Goal: Transaction & Acquisition: Purchase product/service

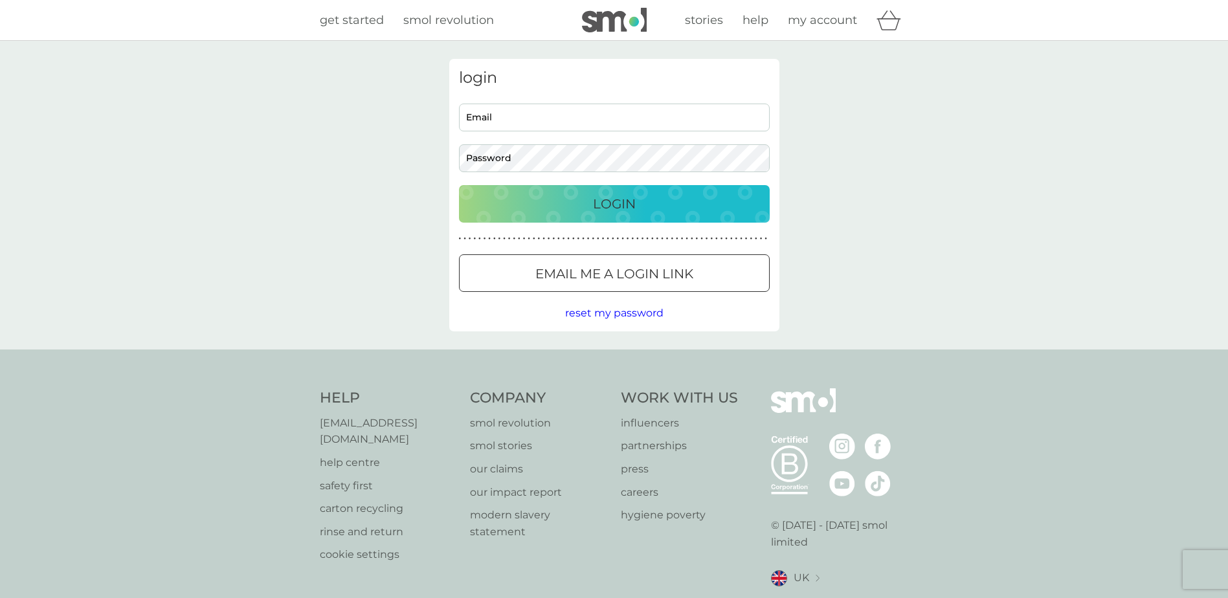
type input "rebeccatoppin@icloud.com"
click at [636, 201] on div "Login" at bounding box center [614, 204] width 285 height 21
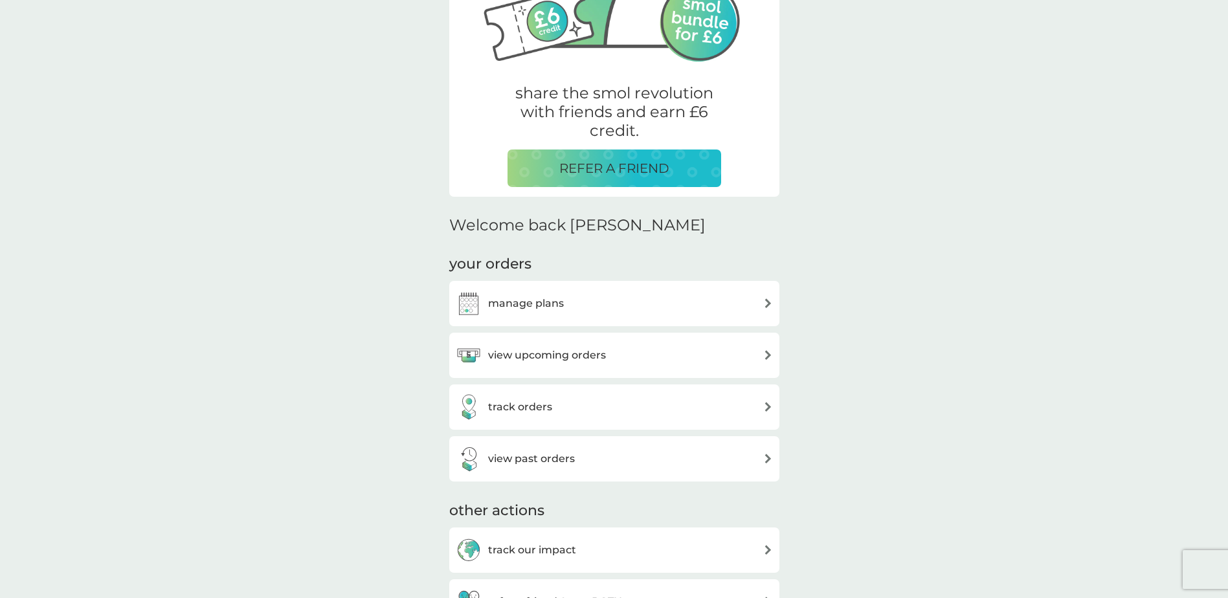
scroll to position [194, 0]
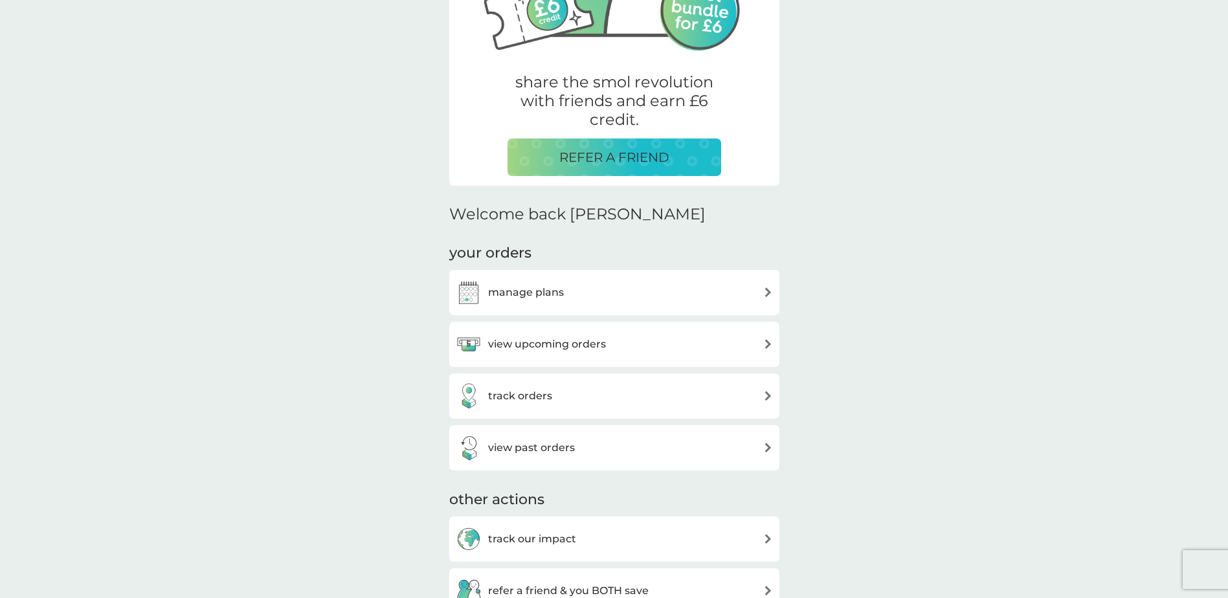
click at [546, 340] on h3 "view upcoming orders" at bounding box center [547, 344] width 118 height 17
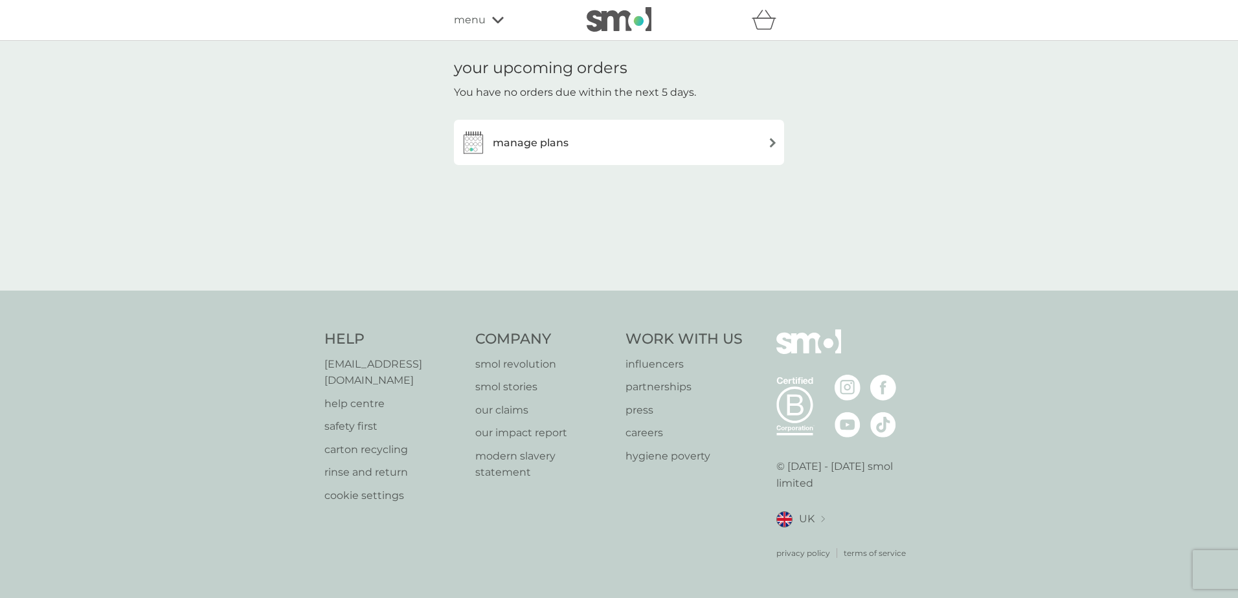
click at [536, 138] on h3 "manage plans" at bounding box center [531, 143] width 76 height 17
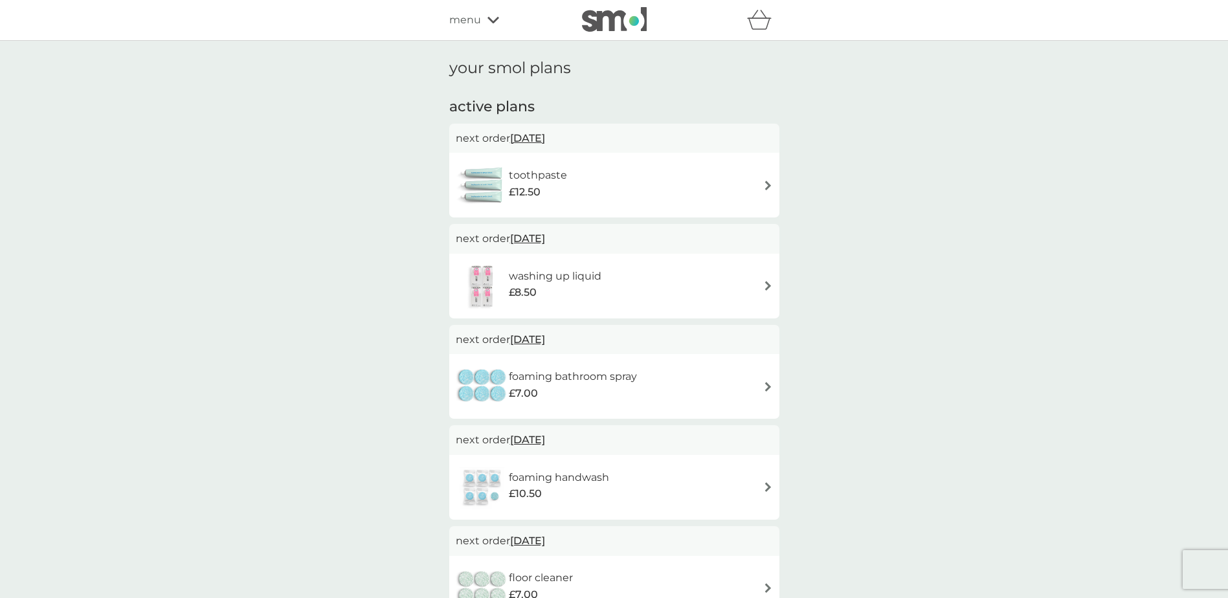
click at [475, 17] on span "menu" at bounding box center [465, 20] width 32 height 17
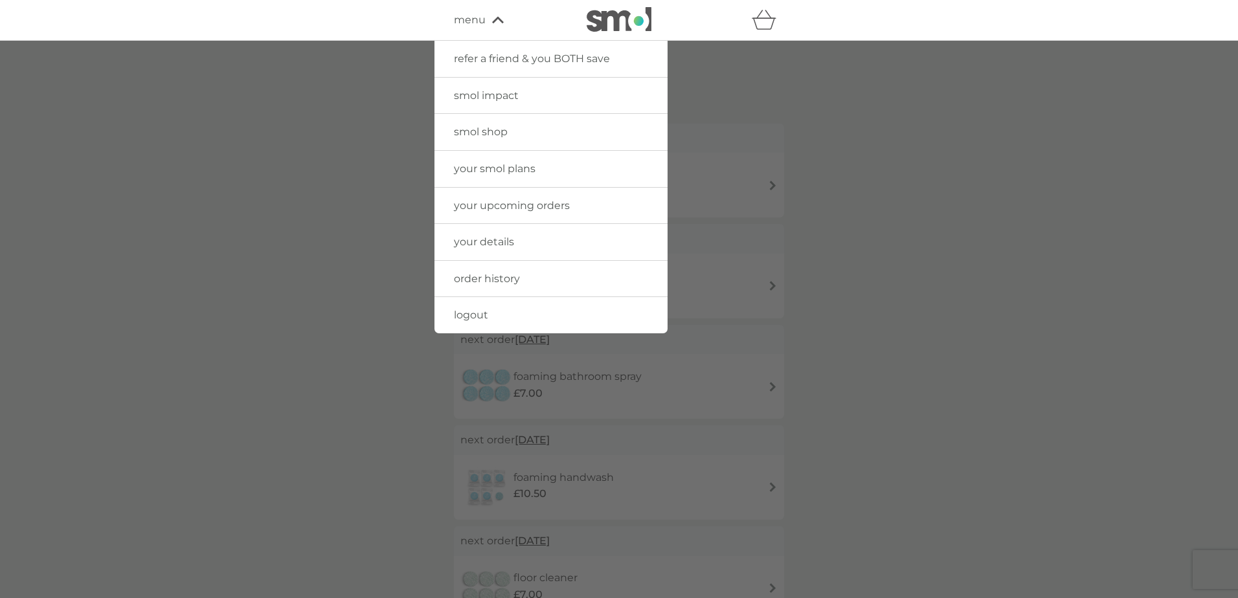
click at [517, 131] on link "smol shop" at bounding box center [550, 132] width 233 height 36
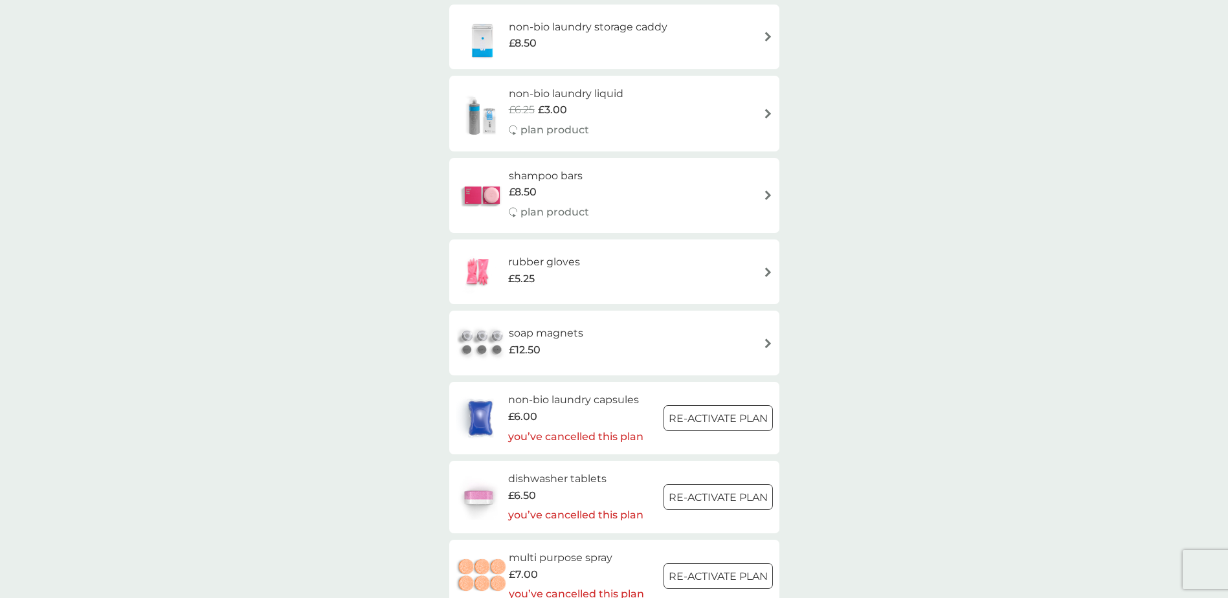
scroll to position [1036, 0]
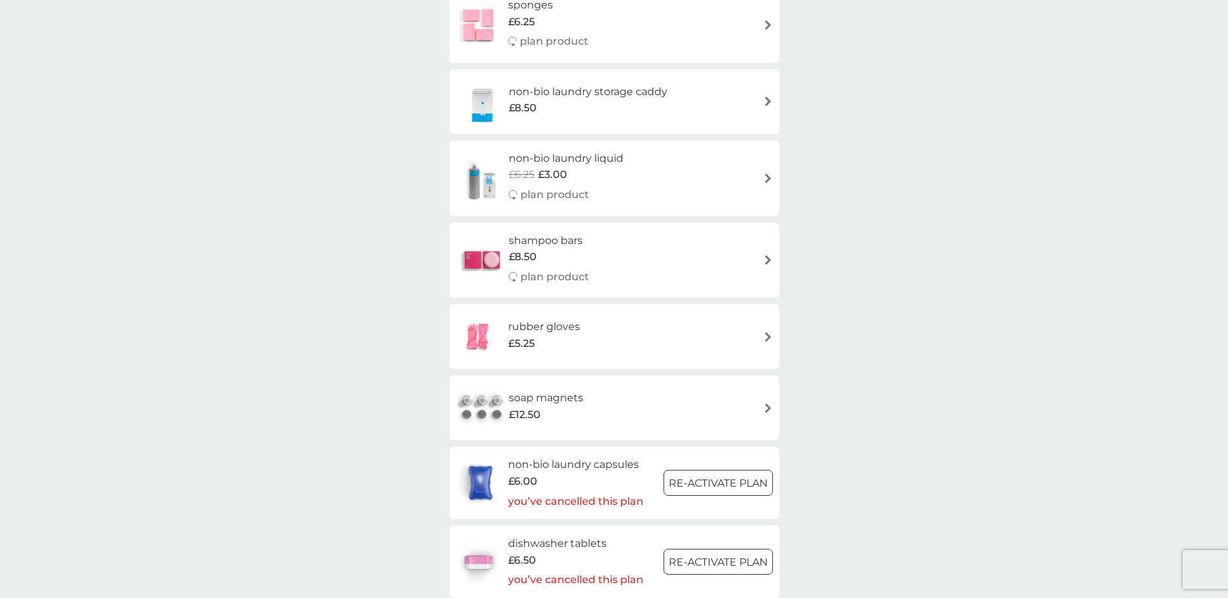
click at [682, 181] on div "non-bio laundry liquid £6.25 £3.00 plan product" at bounding box center [614, 178] width 317 height 56
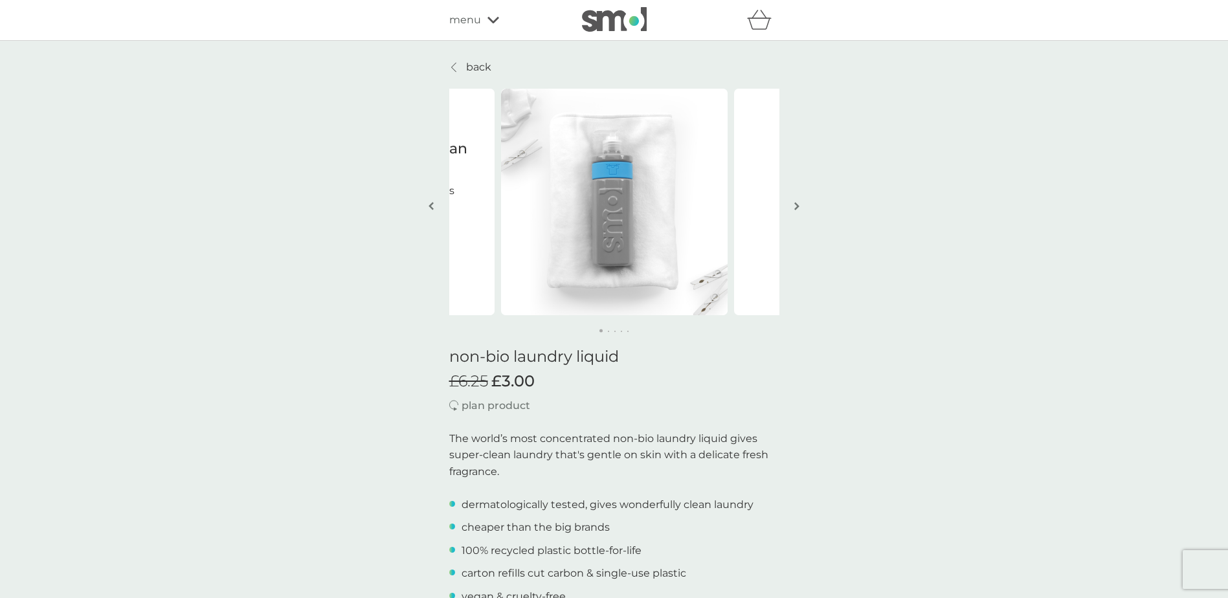
click at [799, 206] on img "button" at bounding box center [796, 206] width 5 height 10
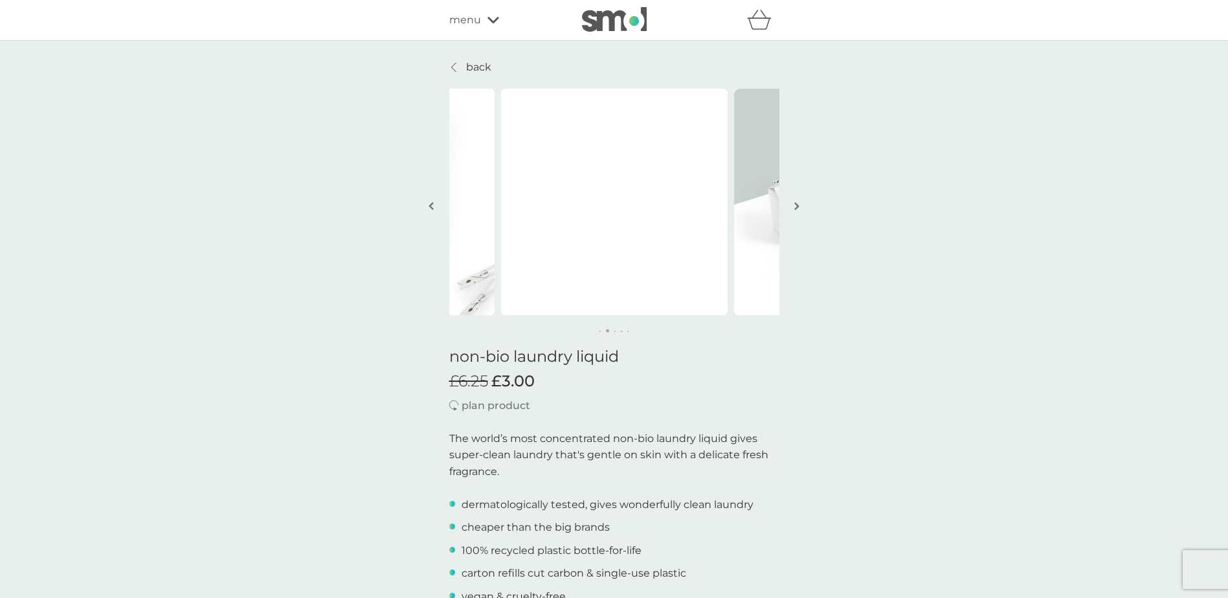
click at [799, 206] on img "button" at bounding box center [796, 206] width 5 height 10
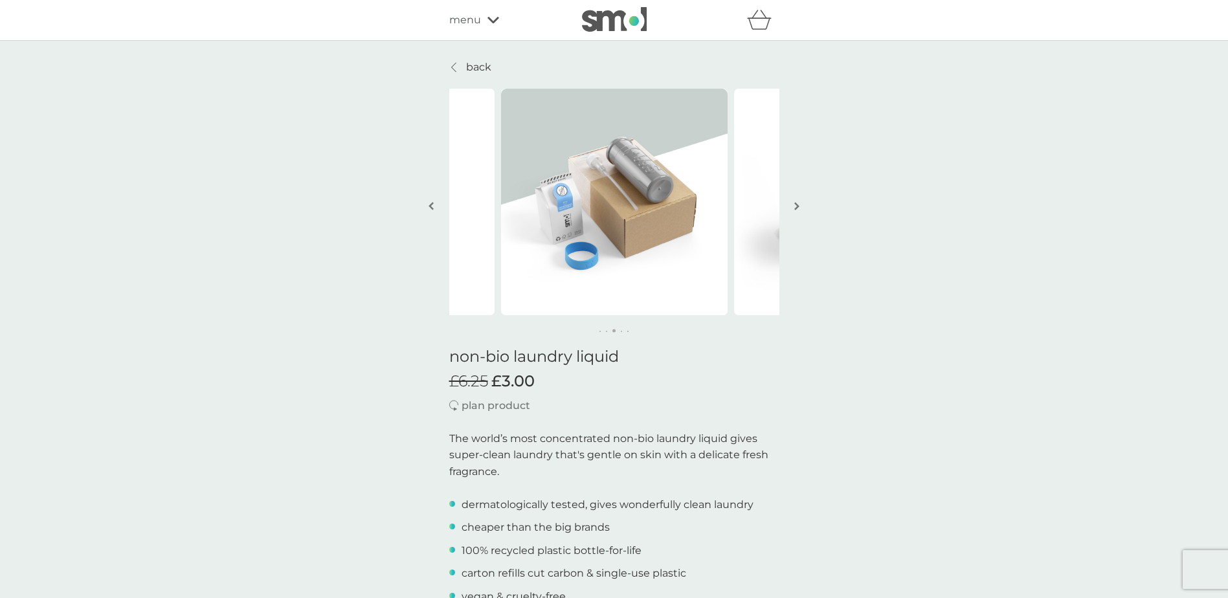
click at [799, 206] on img "button" at bounding box center [796, 206] width 5 height 10
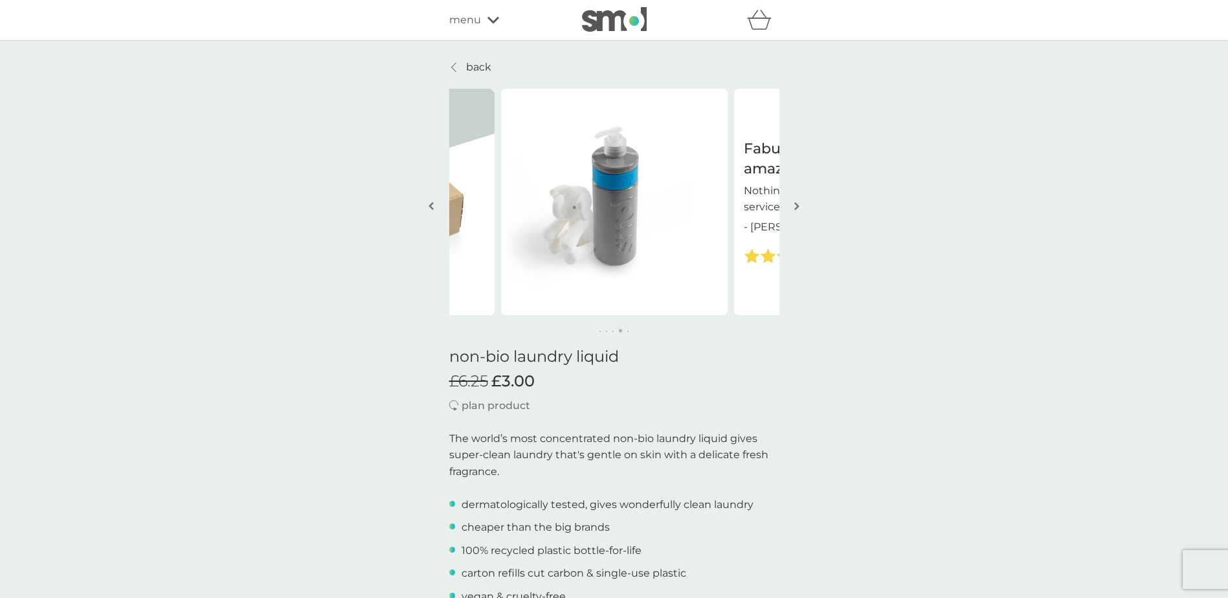
click at [799, 206] on img "button" at bounding box center [796, 206] width 5 height 10
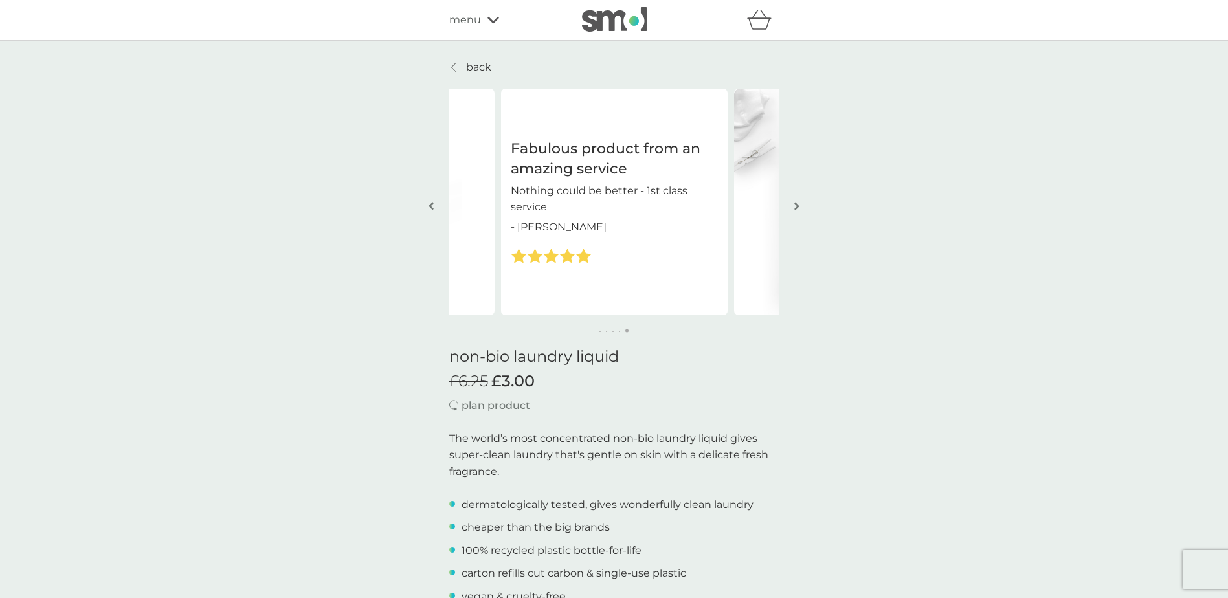
click at [799, 206] on img "button" at bounding box center [796, 206] width 5 height 10
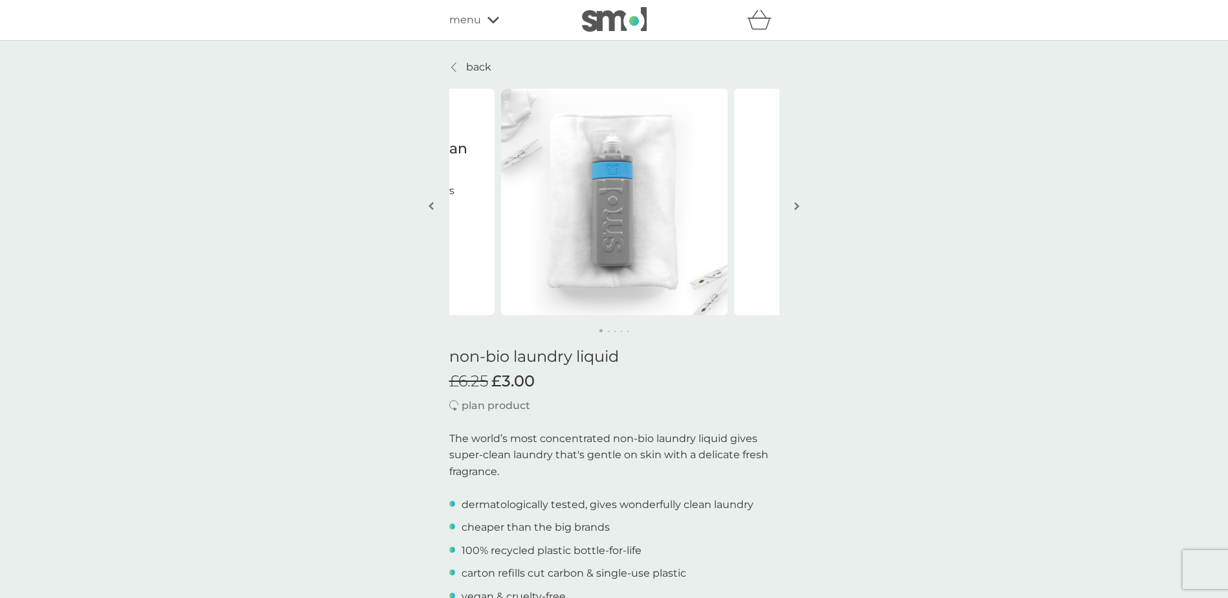
click at [799, 206] on img "button" at bounding box center [796, 206] width 5 height 10
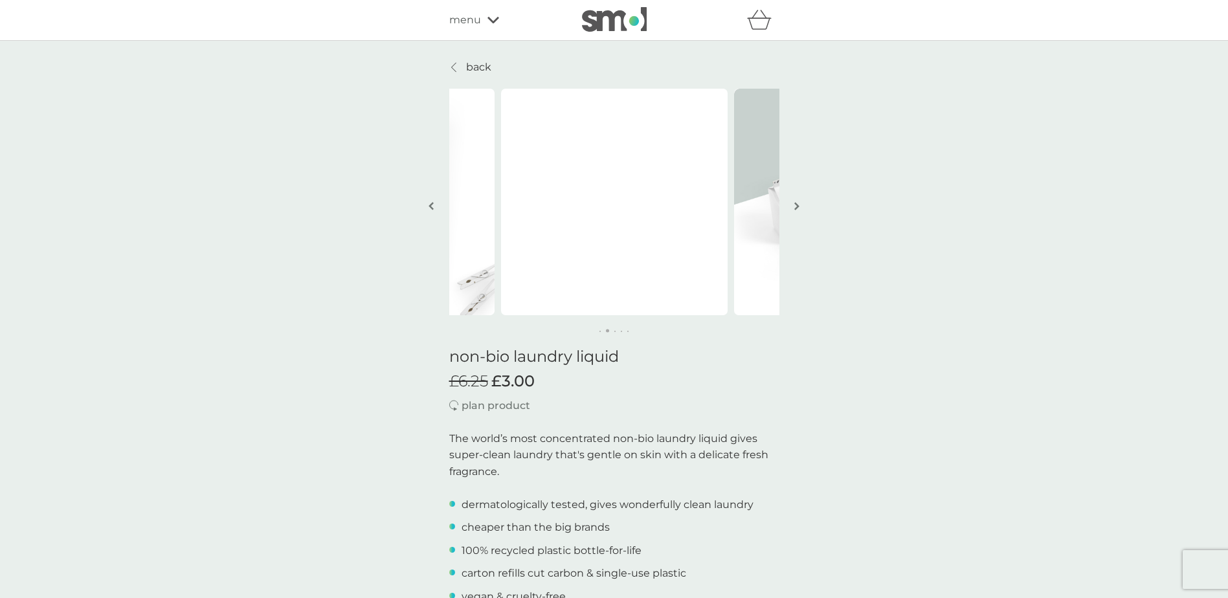
click at [799, 206] on img "button" at bounding box center [796, 206] width 5 height 10
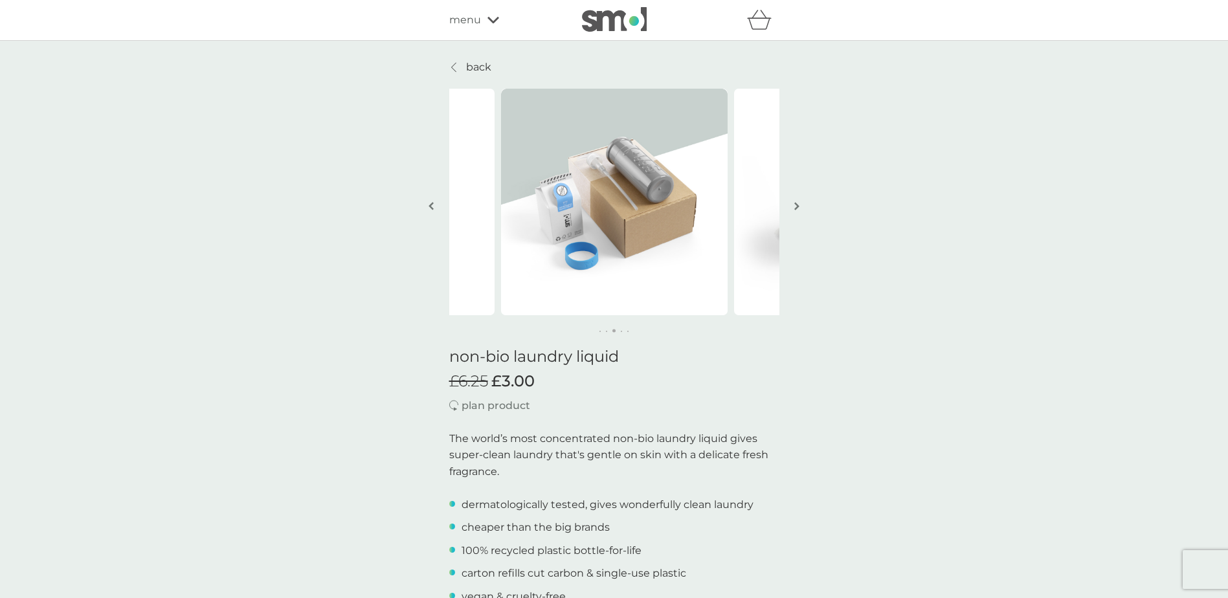
click at [799, 206] on img "button" at bounding box center [796, 206] width 5 height 10
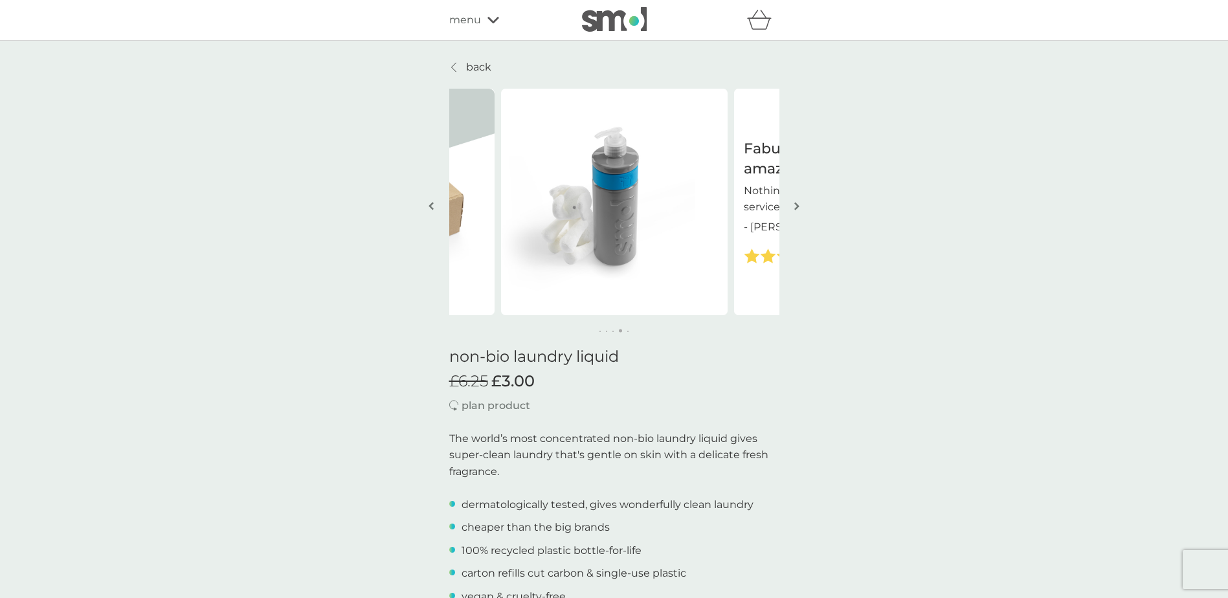
click at [799, 206] on img "button" at bounding box center [796, 206] width 5 height 10
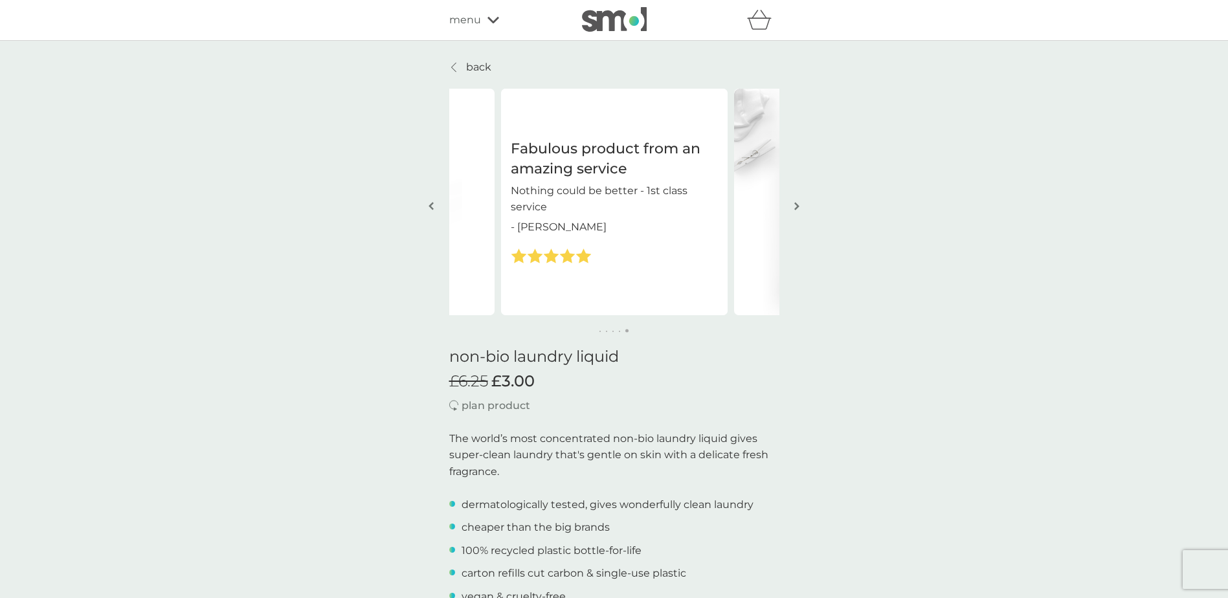
click at [799, 206] on img "button" at bounding box center [796, 206] width 5 height 10
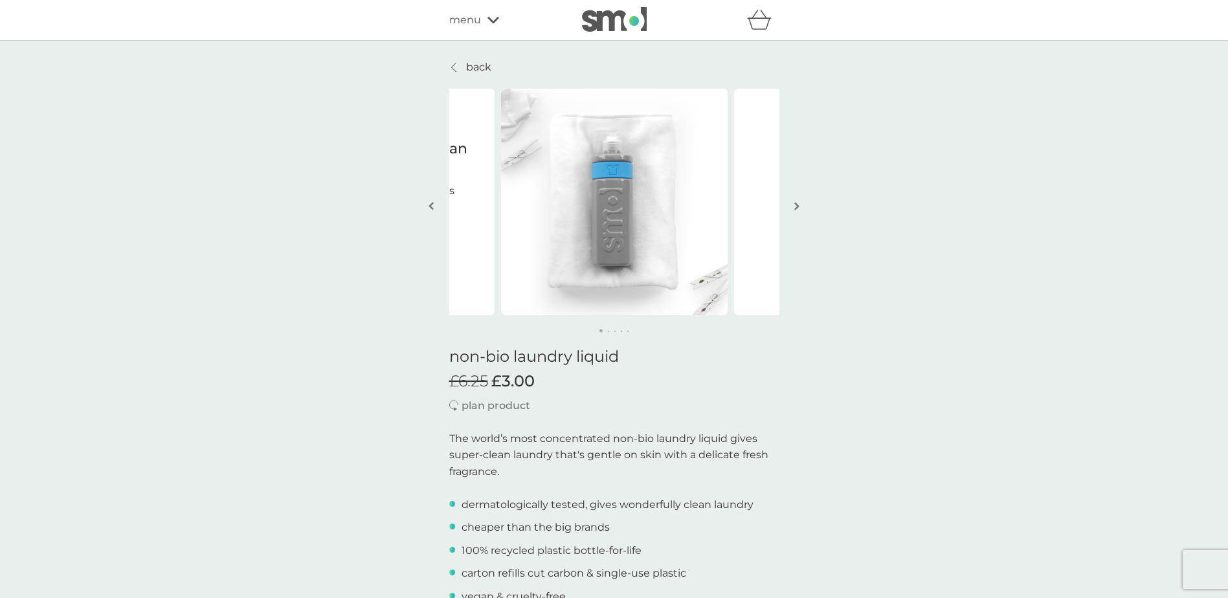
click at [799, 206] on img "button" at bounding box center [796, 206] width 5 height 10
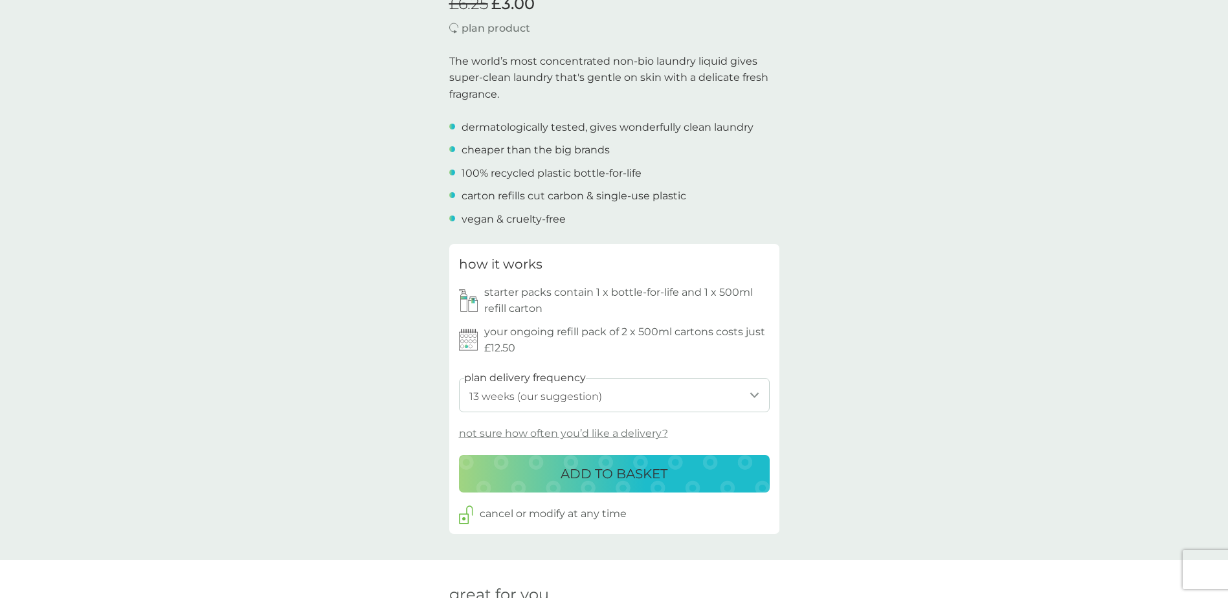
scroll to position [388, 0]
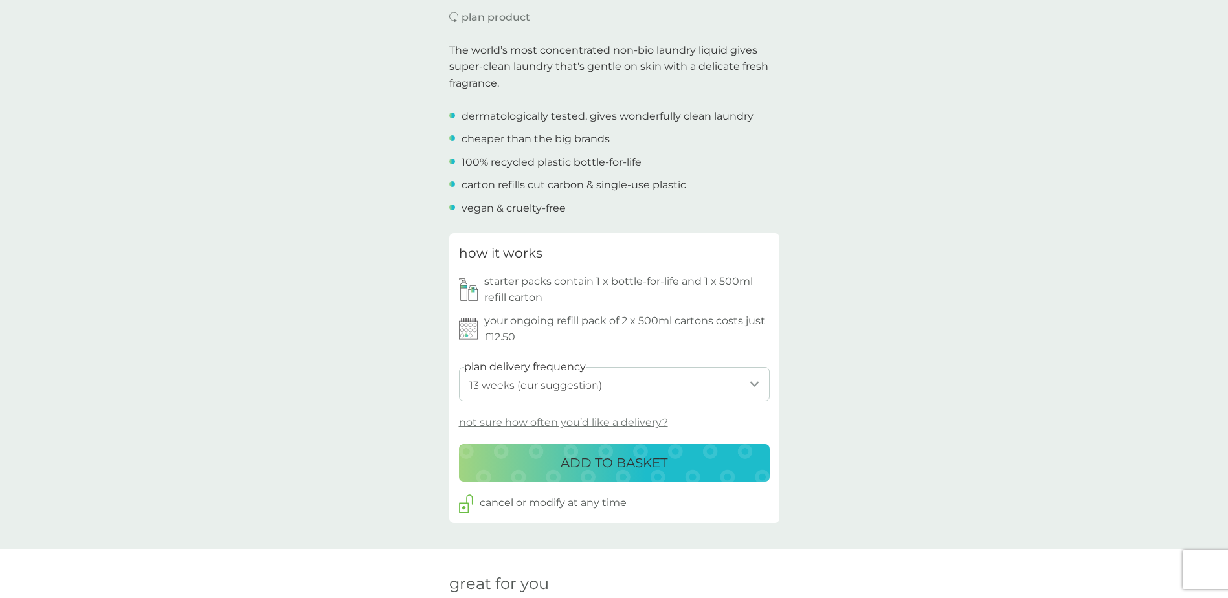
click at [609, 381] on select "1 week 2 weeks 3 weeks 4 weeks 5 weeks 6 weeks 7 weeks 8 weeks 9 weeks 10 weeks…" at bounding box center [614, 384] width 311 height 34
select select "140"
click at [459, 367] on select "1 week 2 weeks 3 weeks 4 weeks 5 weeks 6 weeks 7 weeks 8 weeks 9 weeks 10 weeks…" at bounding box center [614, 384] width 311 height 34
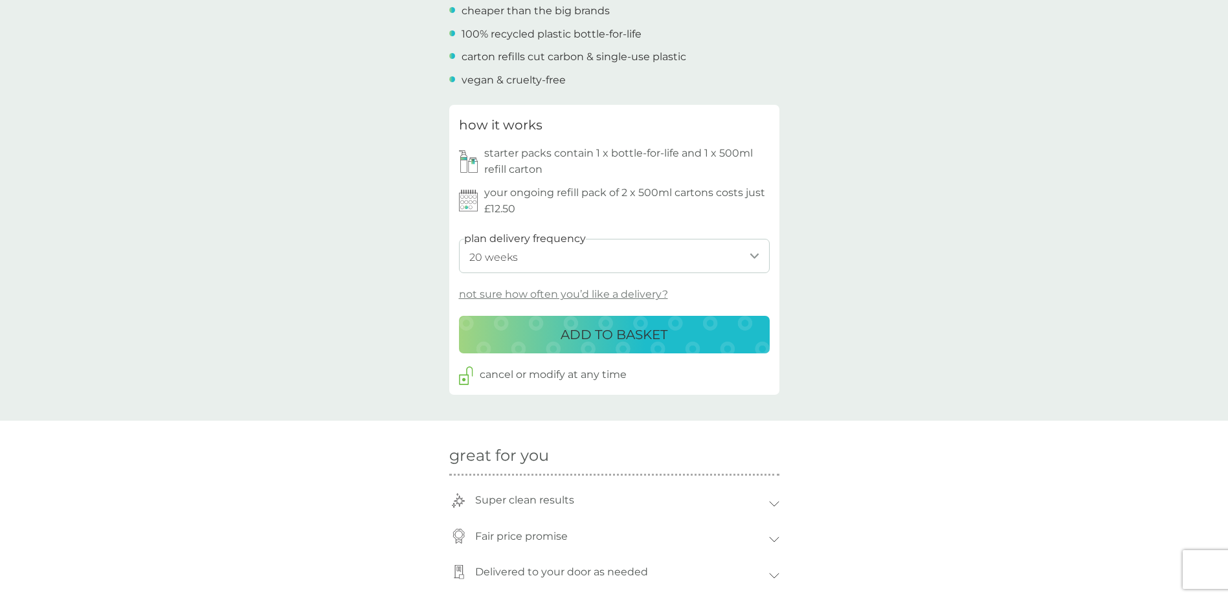
scroll to position [518, 0]
click at [640, 344] on button "ADD TO BASKET" at bounding box center [614, 334] width 311 height 38
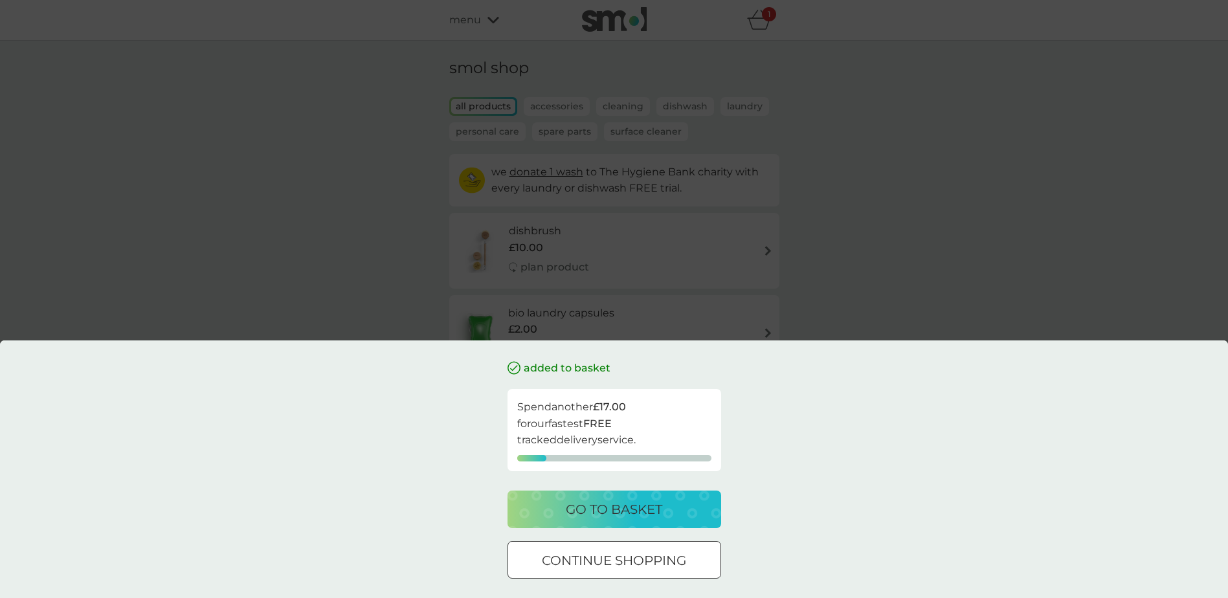
click at [627, 561] on div at bounding box center [614, 561] width 47 height 14
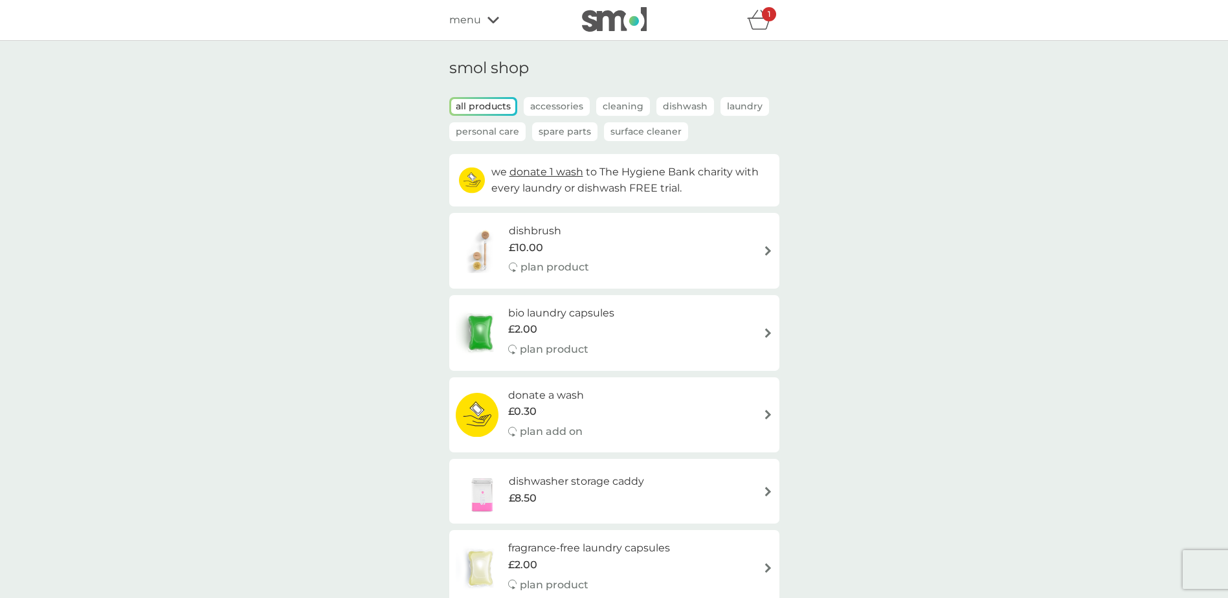
click at [555, 131] on p "Spare Parts" at bounding box center [564, 131] width 65 height 19
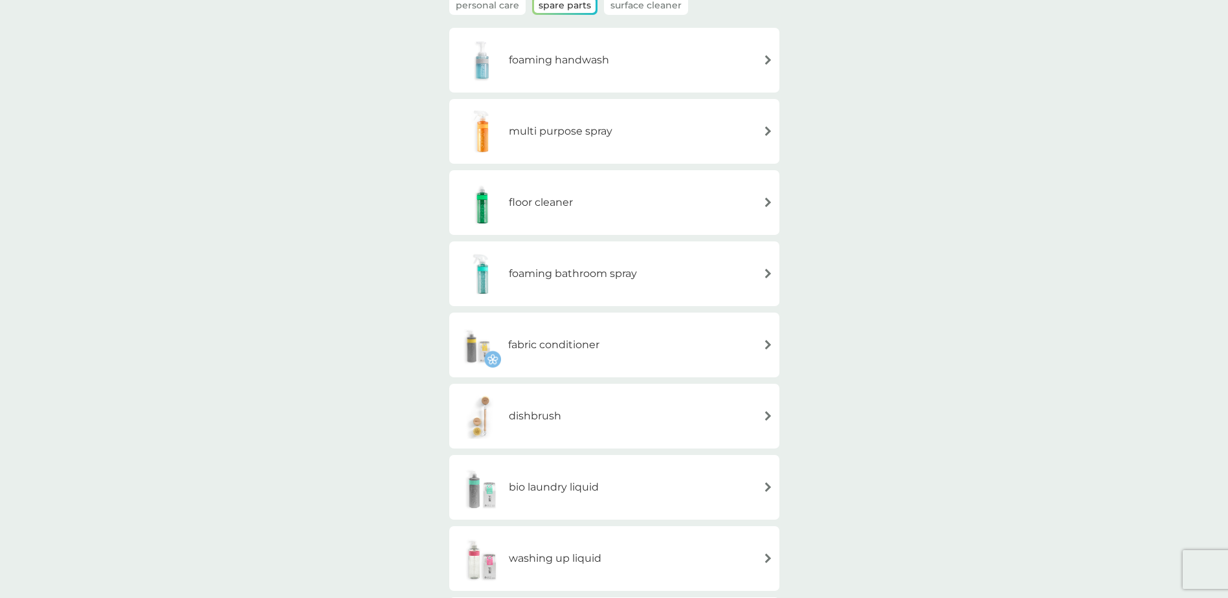
scroll to position [129, 0]
click at [592, 342] on h6 "fabric conditioner" at bounding box center [553, 341] width 91 height 17
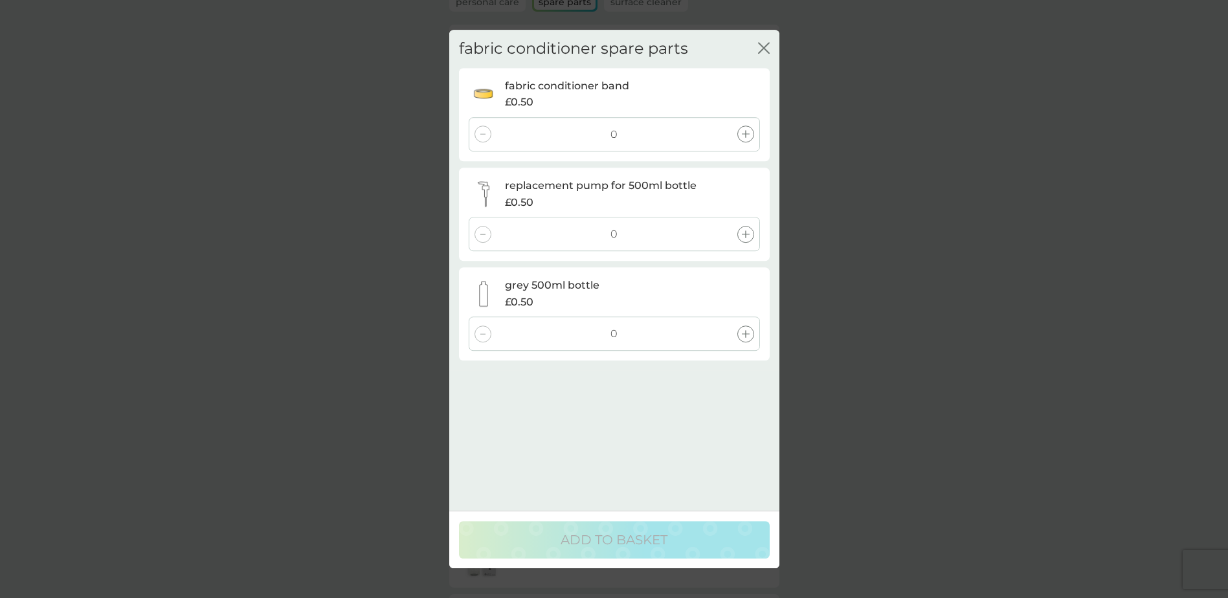
click at [743, 335] on icon at bounding box center [746, 334] width 8 height 8
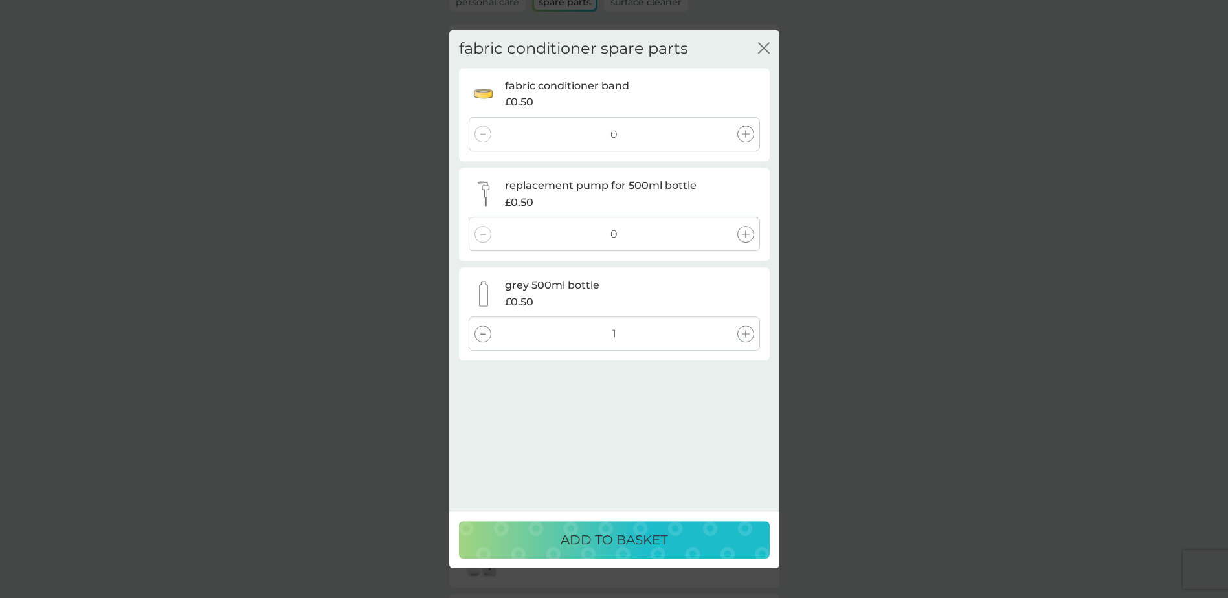
click at [750, 232] on div at bounding box center [745, 234] width 17 height 17
click at [743, 137] on icon at bounding box center [746, 135] width 8 height 8
click at [583, 539] on p "ADD TO BASKET" at bounding box center [614, 540] width 107 height 21
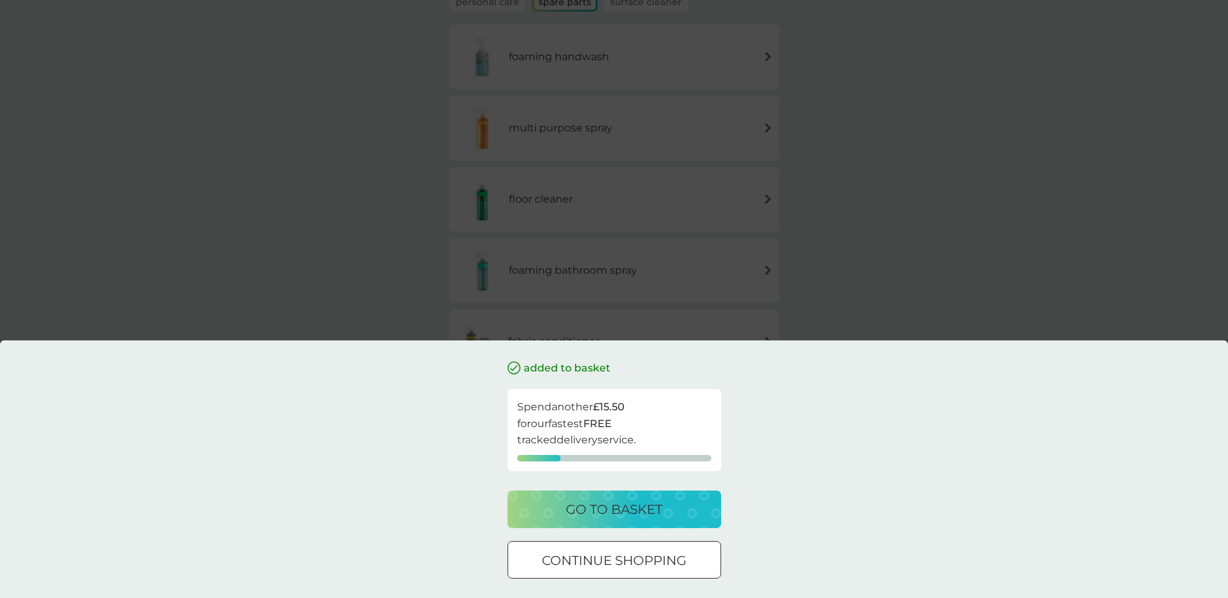
click at [622, 552] on p "continue shopping" at bounding box center [614, 560] width 144 height 21
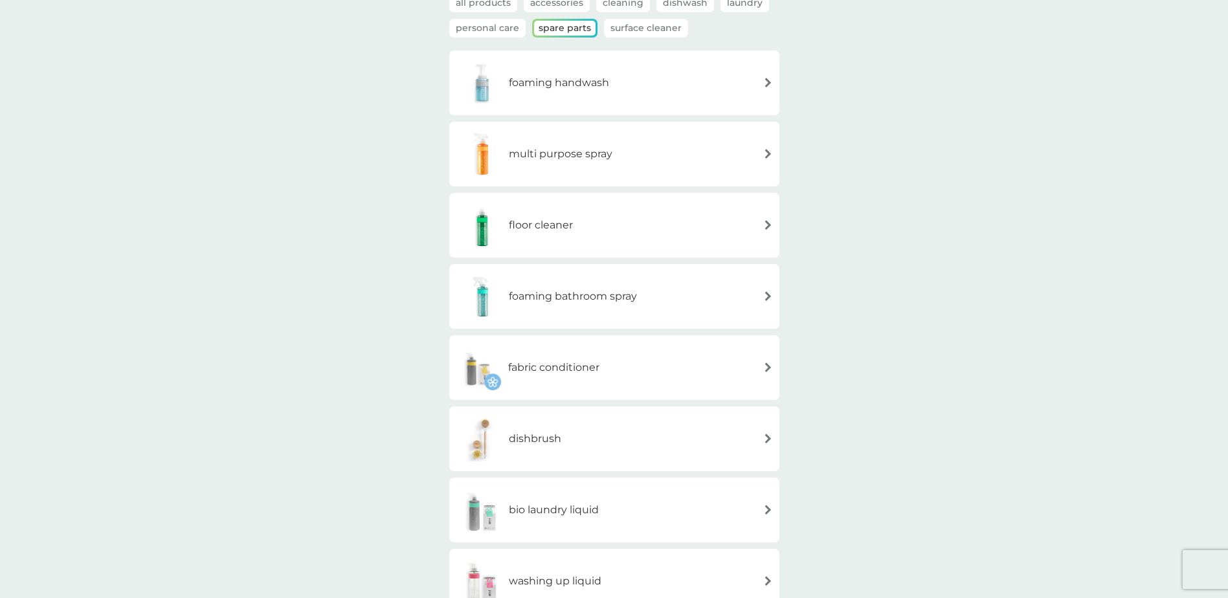
scroll to position [324, 0]
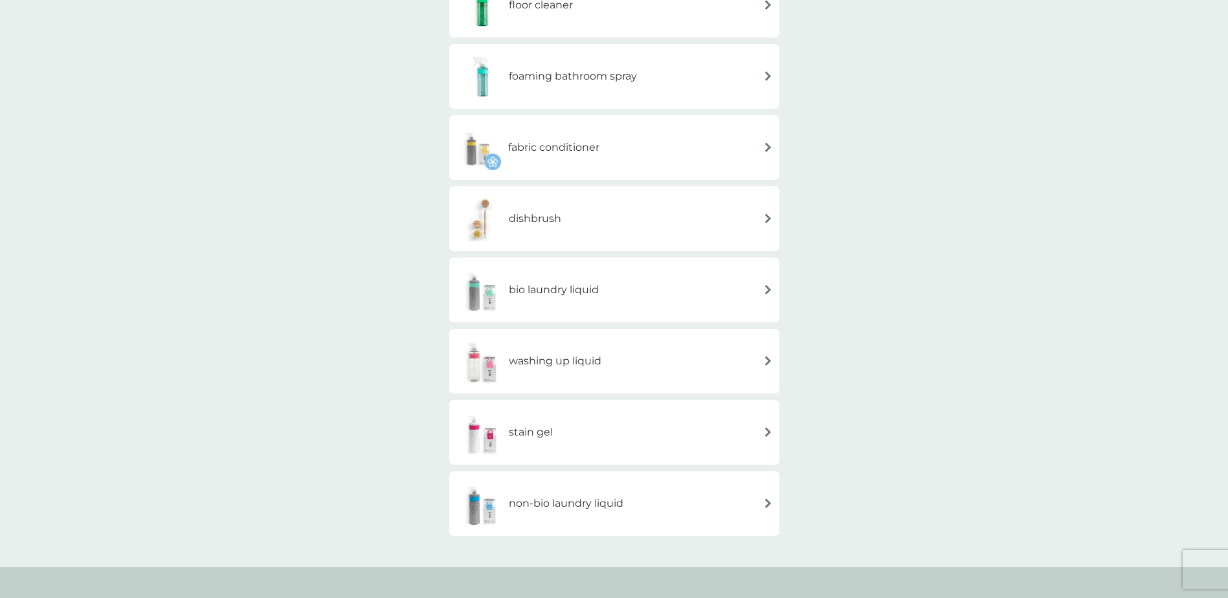
click at [580, 368] on h6 "washing up liquid" at bounding box center [555, 361] width 93 height 17
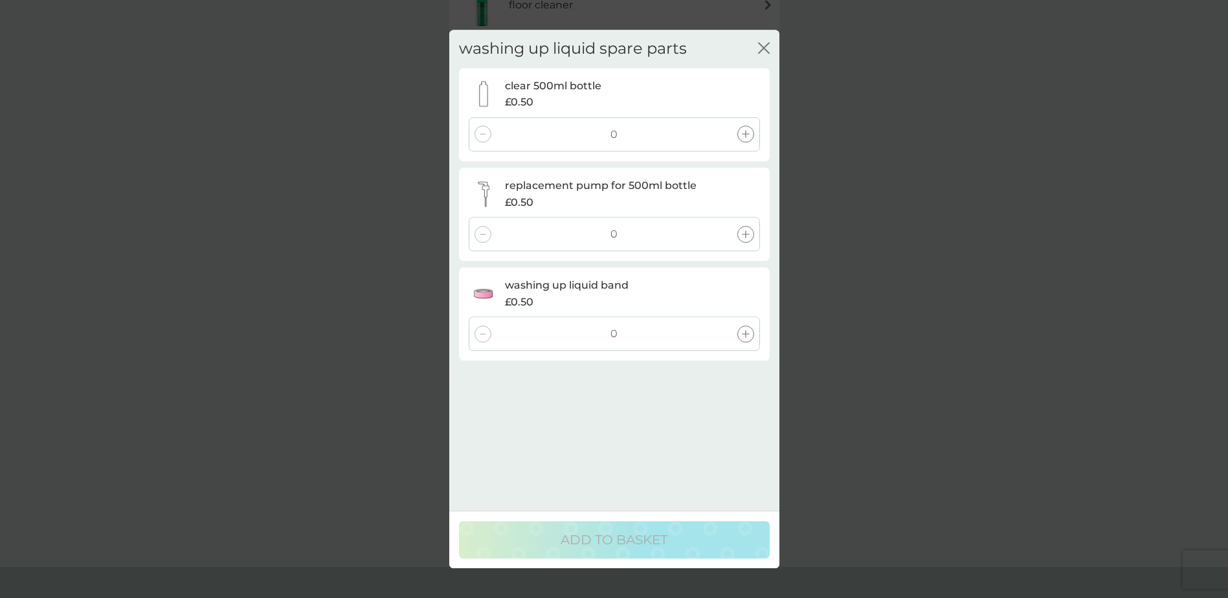
click at [745, 137] on icon at bounding box center [746, 135] width 8 height 8
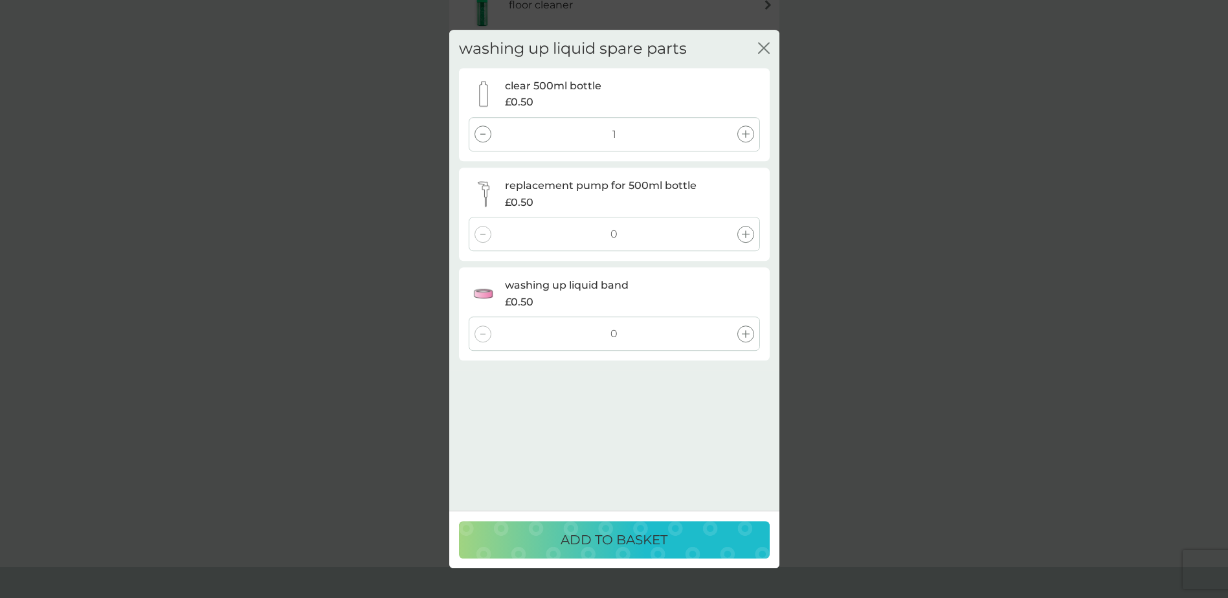
click at [749, 234] on icon at bounding box center [746, 234] width 8 height 8
click at [746, 333] on icon at bounding box center [746, 334] width 8 height 8
click at [616, 539] on p "ADD TO BASKET" at bounding box center [614, 540] width 107 height 21
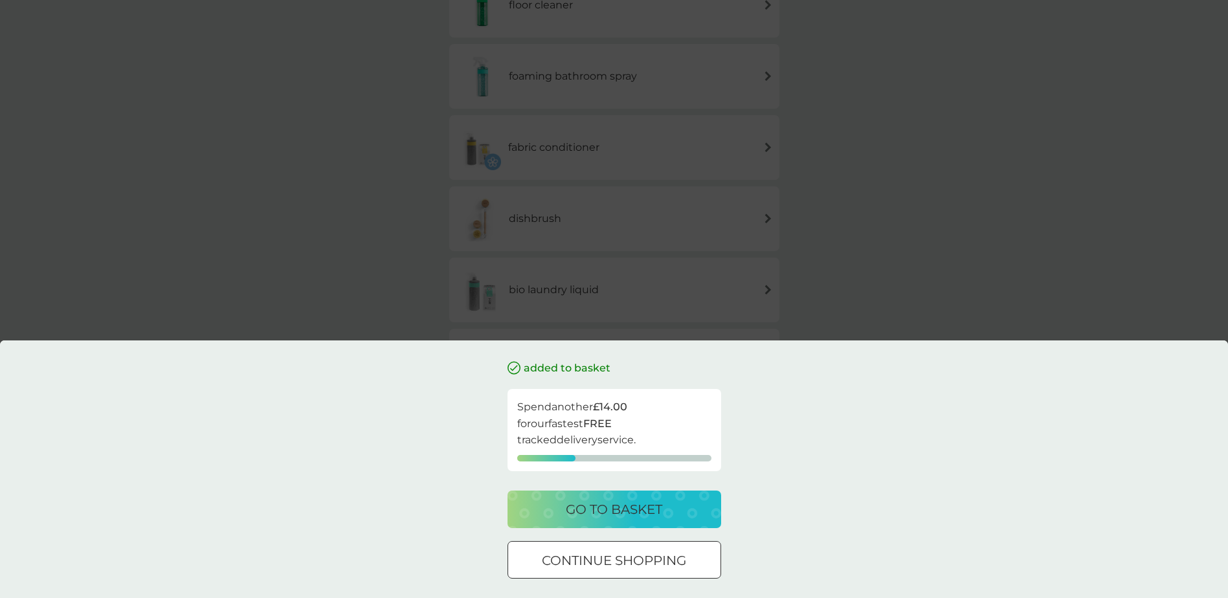
click at [669, 561] on p "continue shopping" at bounding box center [614, 560] width 144 height 21
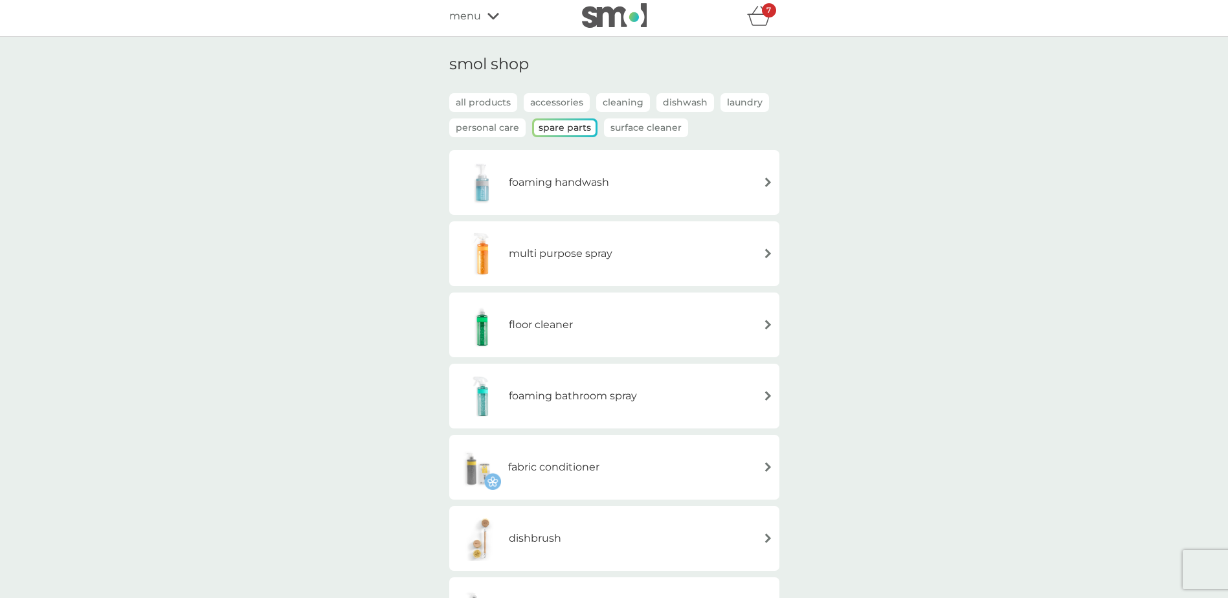
scroll to position [0, 0]
click at [486, 23] on div "menu" at bounding box center [504, 20] width 110 height 17
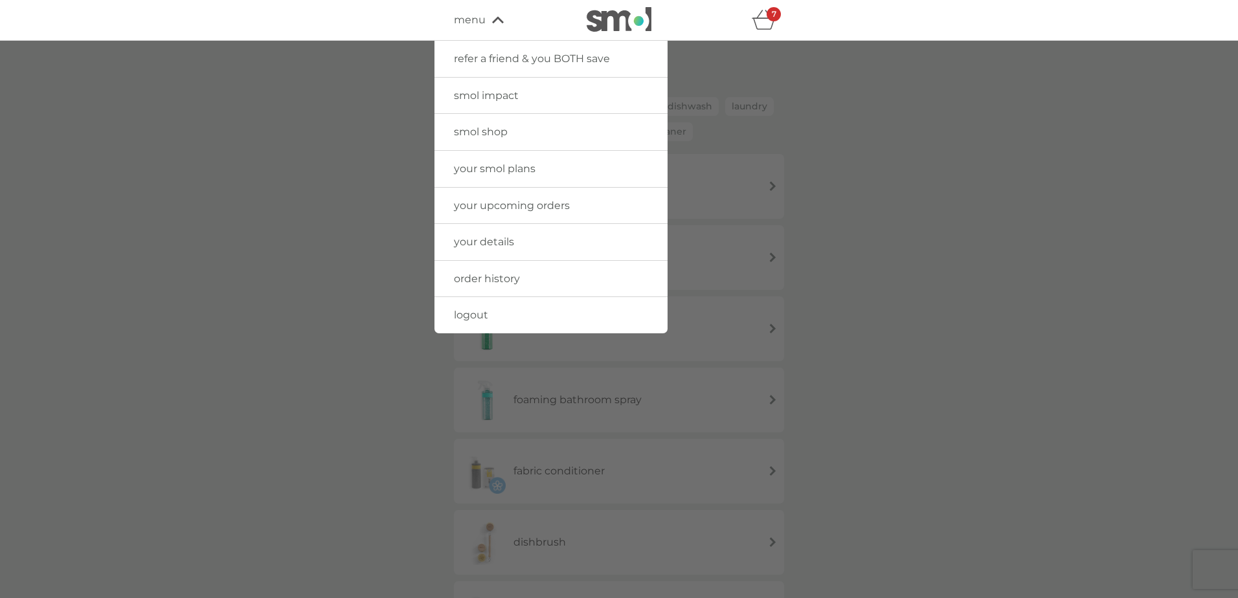
click at [500, 128] on span "smol shop" at bounding box center [481, 132] width 54 height 12
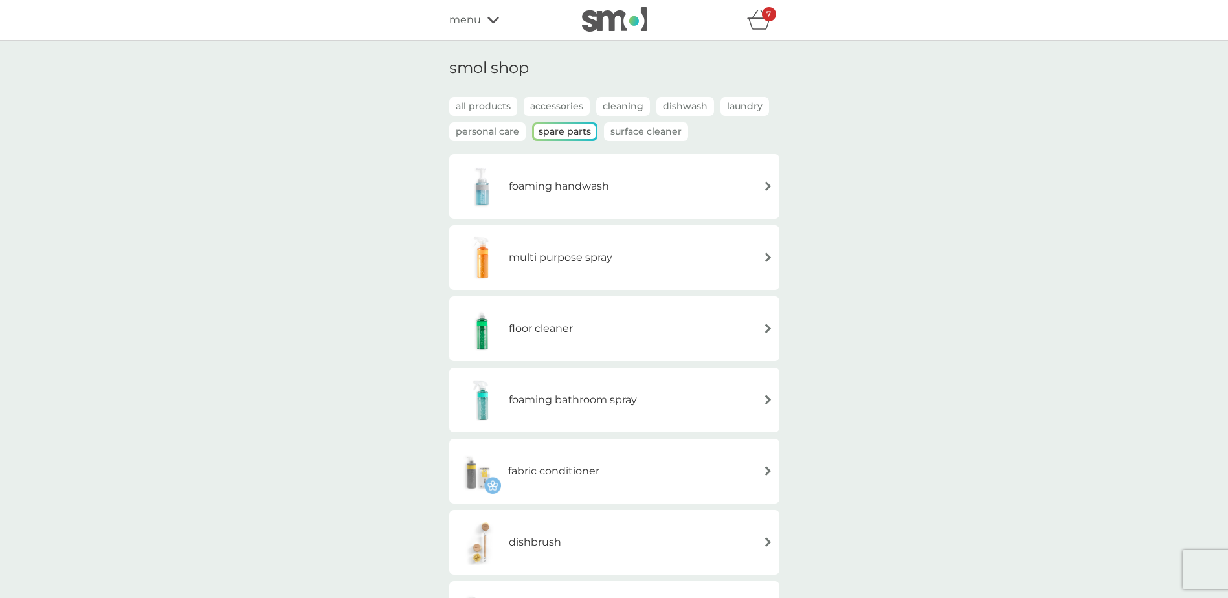
click at [499, 102] on p "all products" at bounding box center [483, 106] width 68 height 19
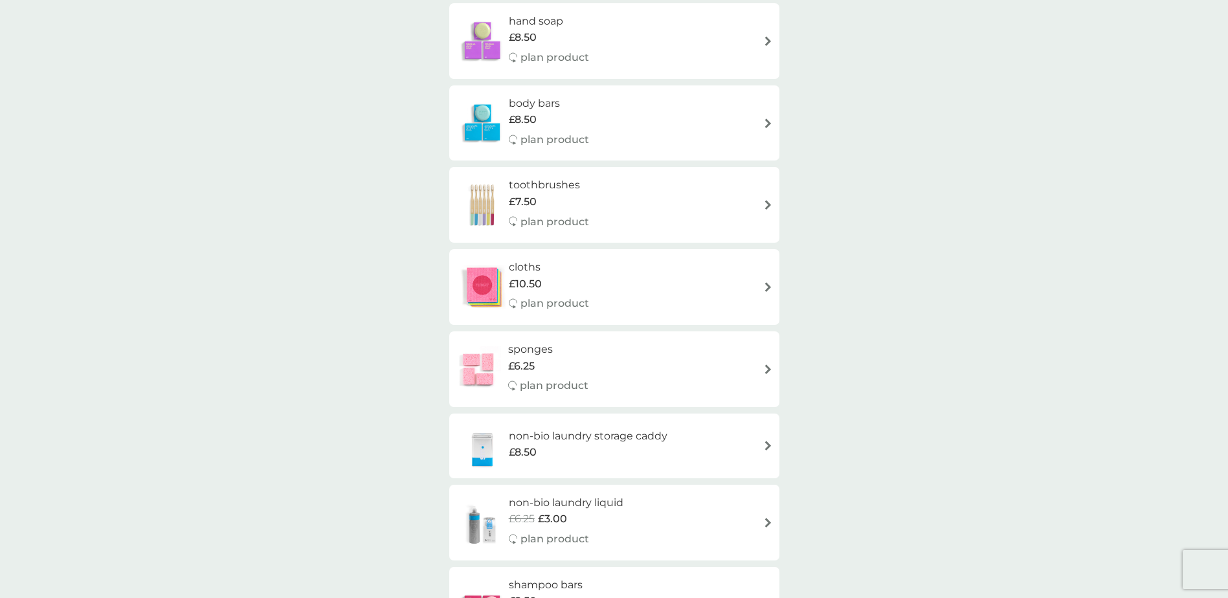
scroll to position [712, 0]
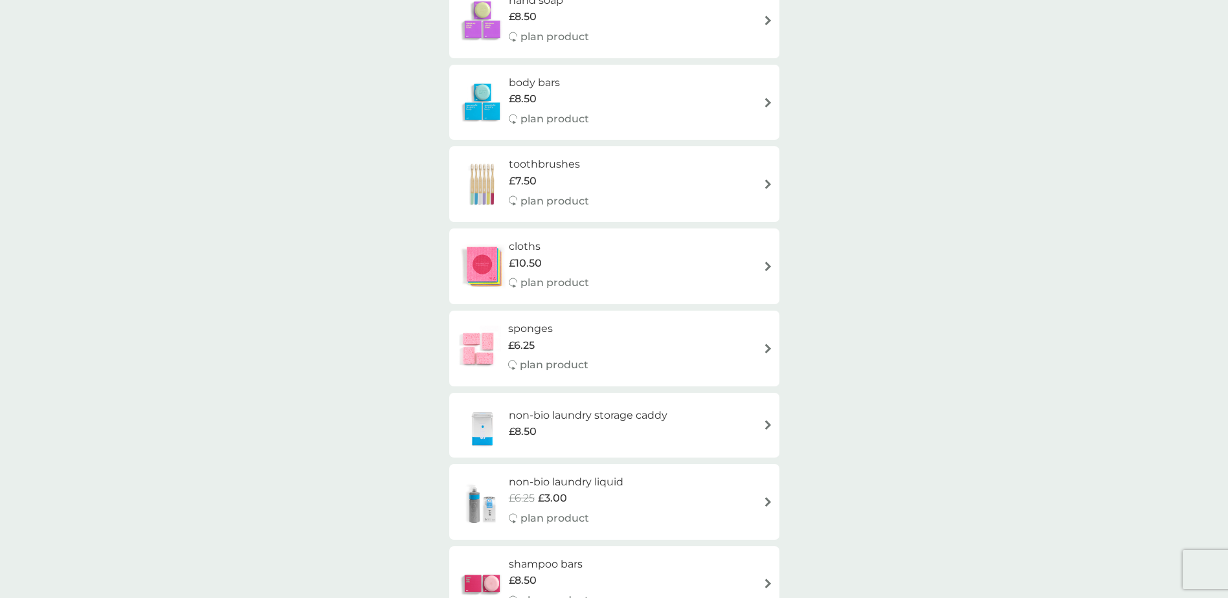
click at [599, 277] on div "cloths £10.50 plan product" at bounding box center [555, 266] width 93 height 56
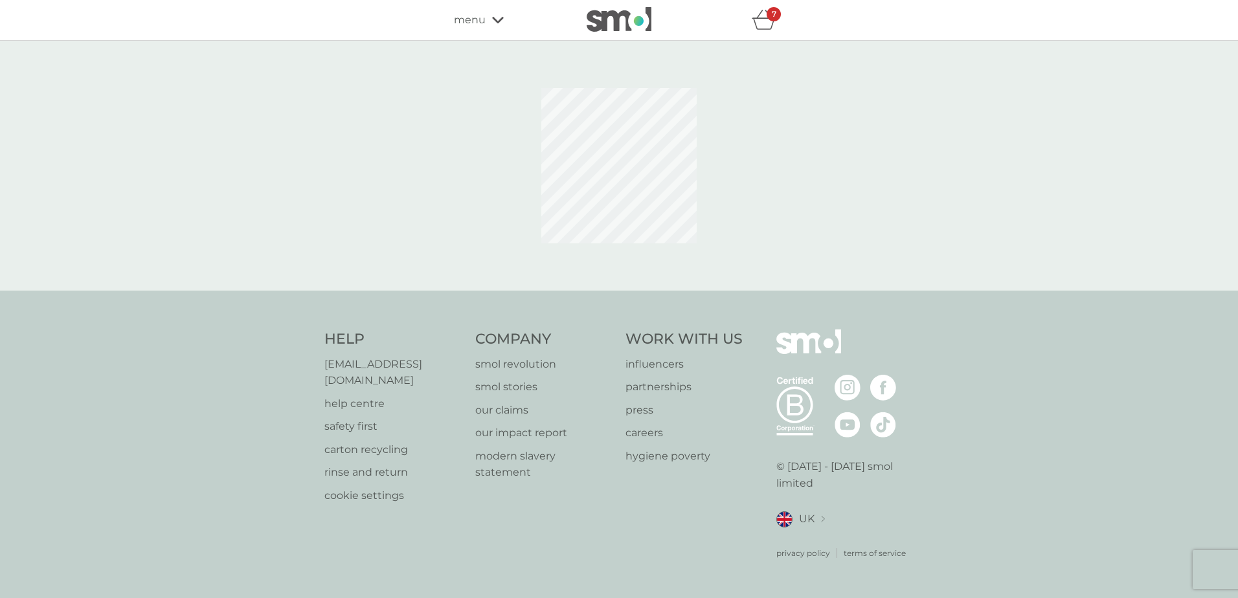
select select "91"
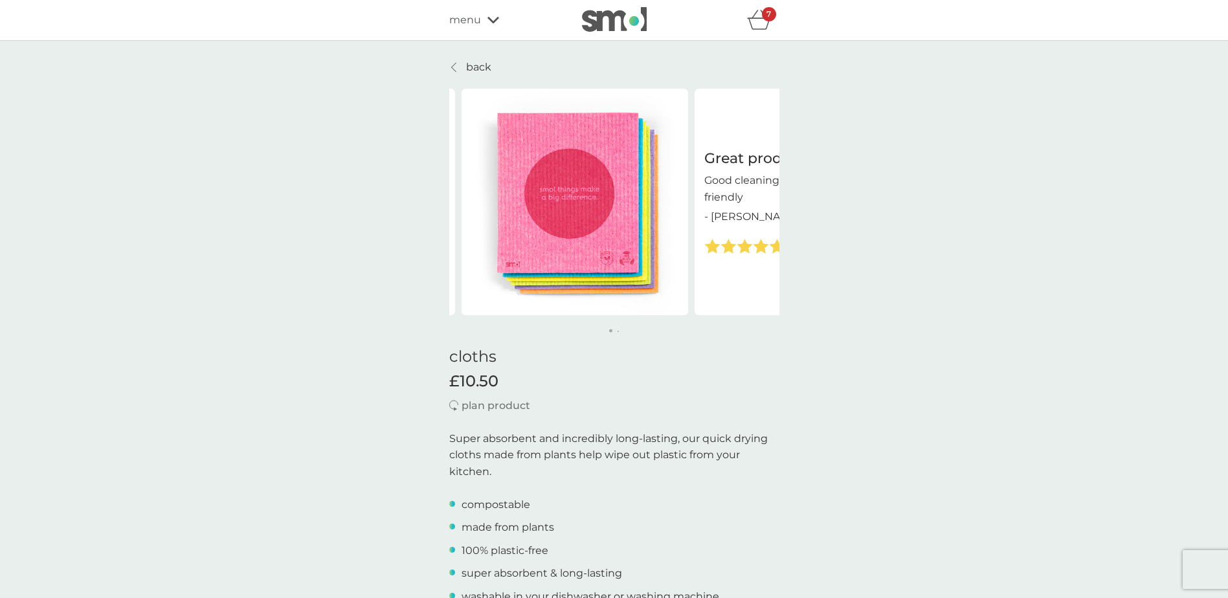
drag, startPoint x: 680, startPoint y: 254, endPoint x: 553, endPoint y: 273, distance: 128.3
click at [568, 271] on img at bounding box center [575, 202] width 227 height 227
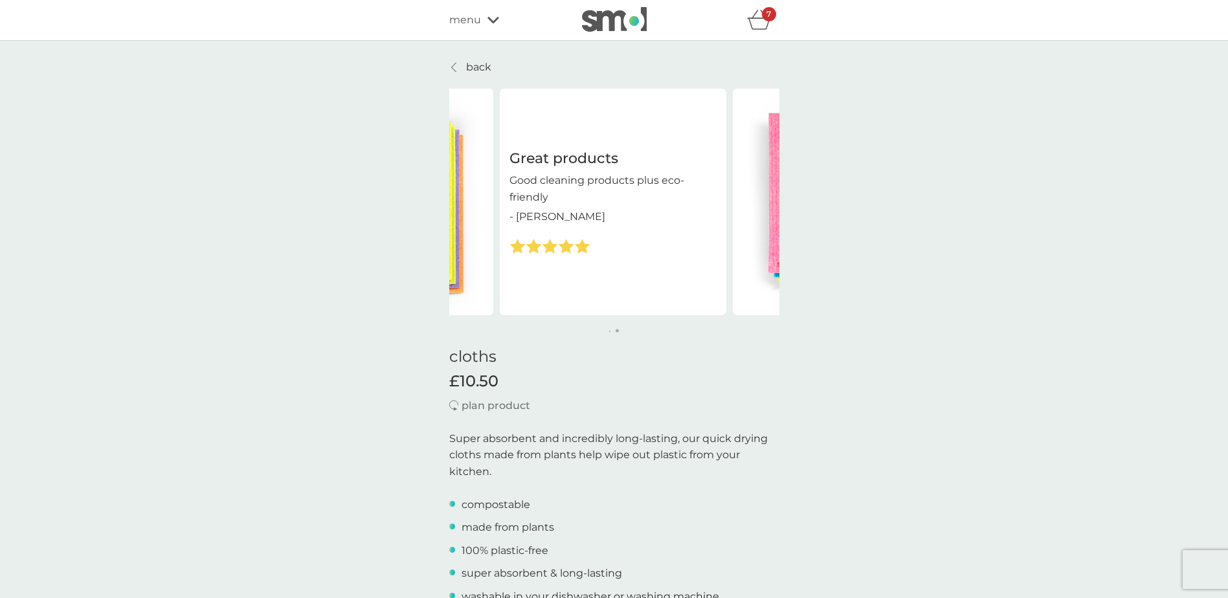
drag, startPoint x: 717, startPoint y: 231, endPoint x: 529, endPoint y: 264, distance: 190.6
click at [546, 263] on div "Great products Good cleaning products plus eco-friendly - [PERSON_NAME]" at bounding box center [613, 202] width 227 height 227
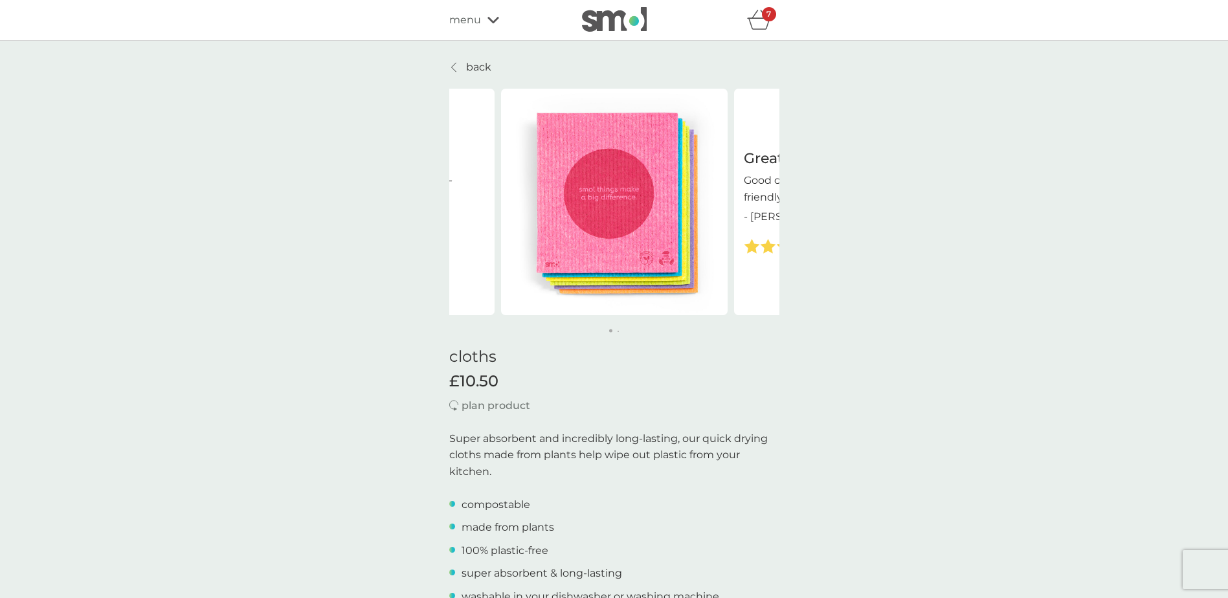
click at [475, 69] on p "back" at bounding box center [478, 67] width 25 height 17
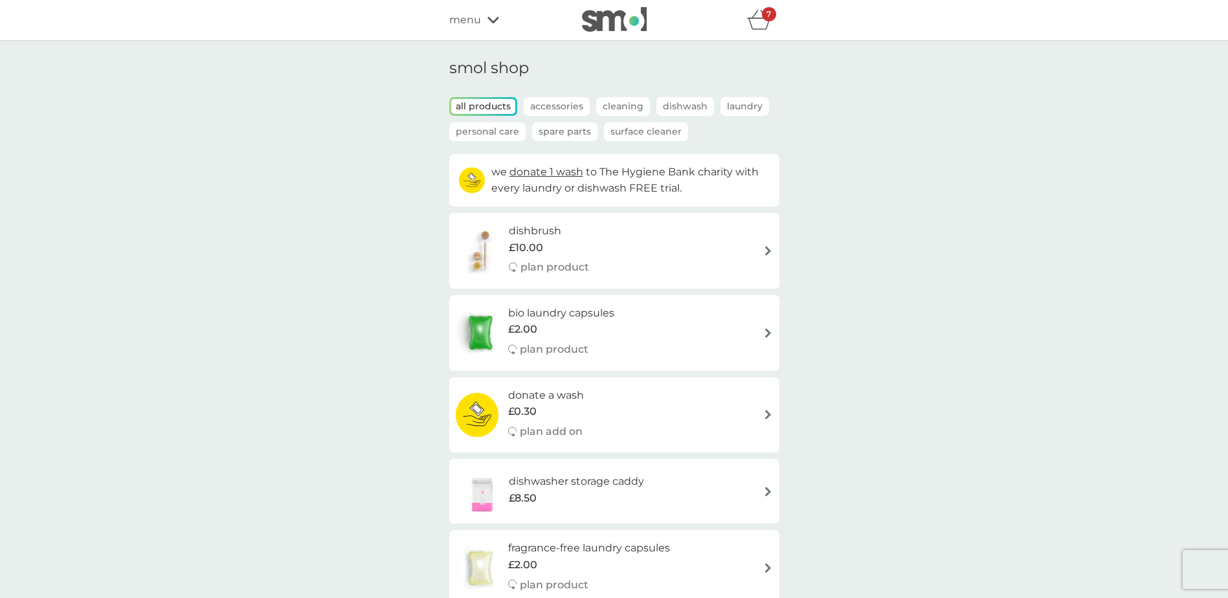
click at [763, 19] on div "7" at bounding box center [769, 14] width 14 height 14
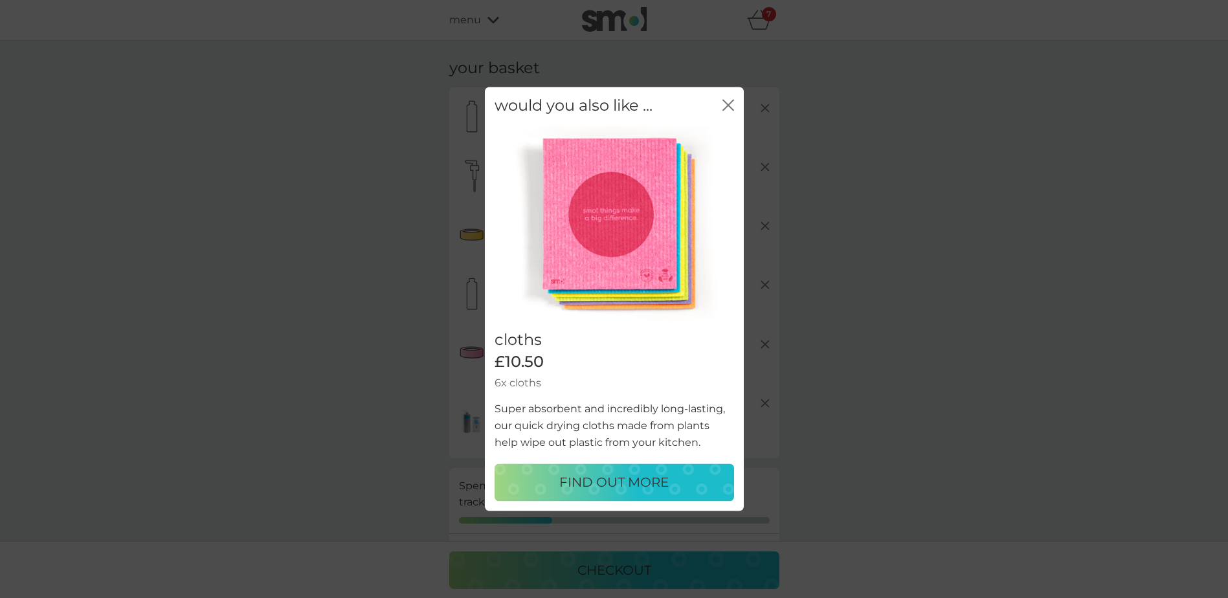
click at [725, 104] on icon "close" at bounding box center [728, 105] width 12 height 12
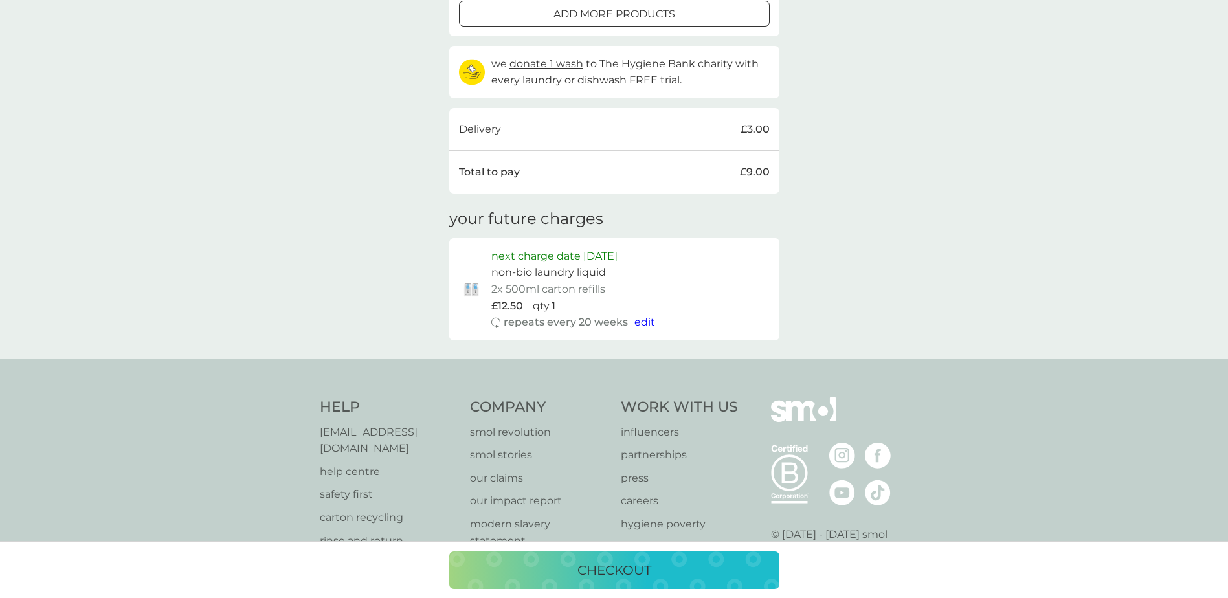
scroll to position [583, 0]
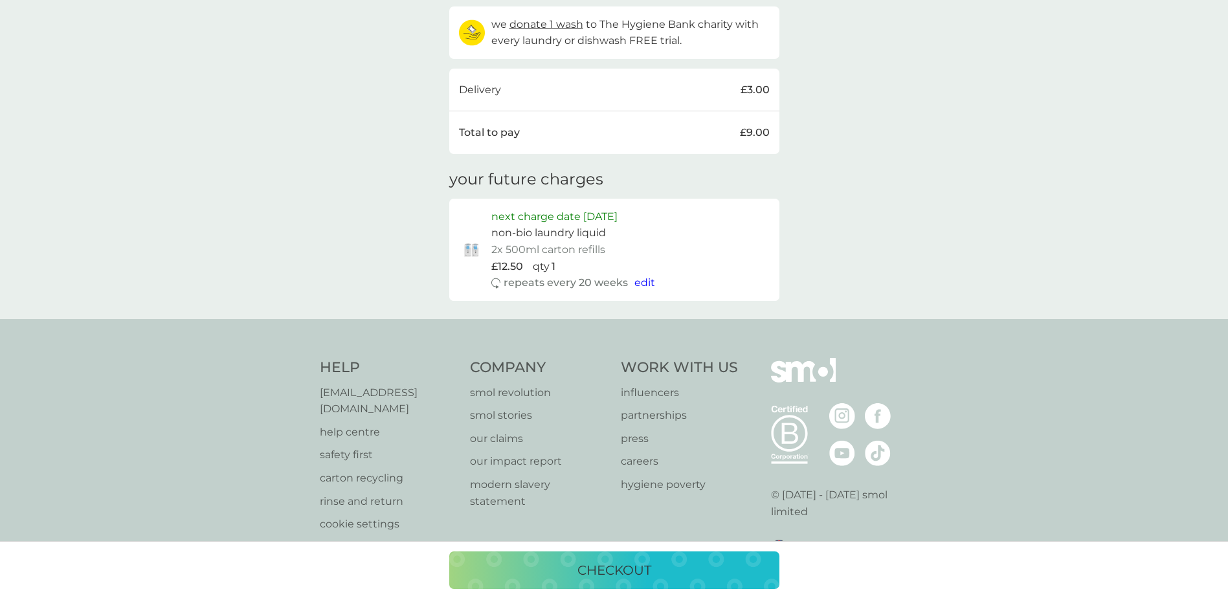
click at [609, 560] on p "checkout" at bounding box center [614, 570] width 74 height 21
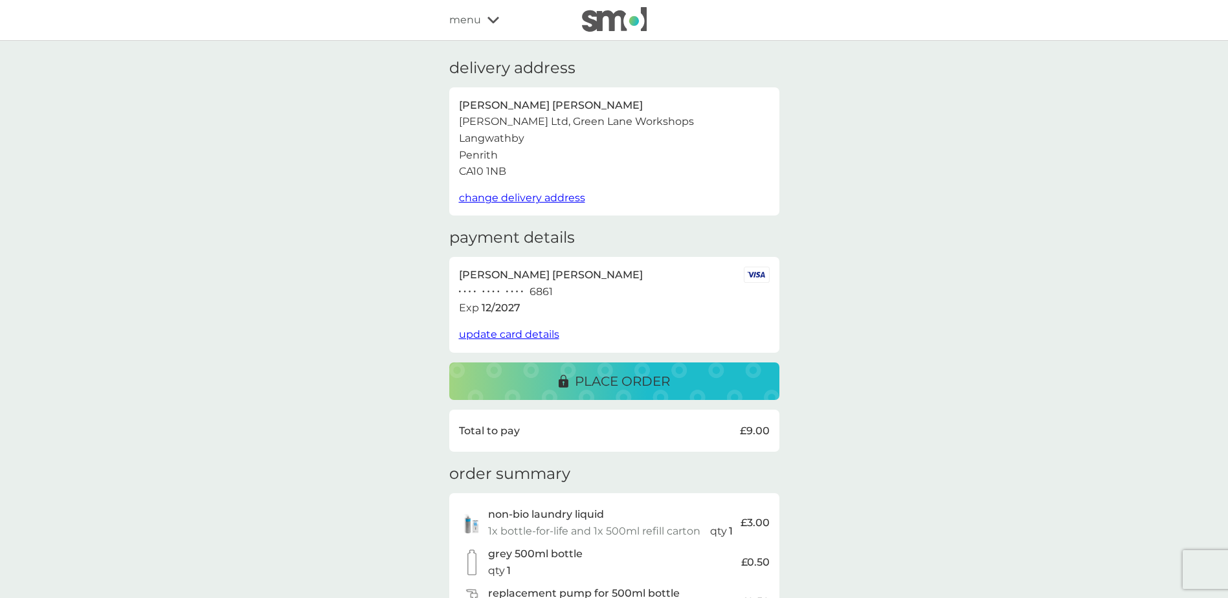
scroll to position [65, 0]
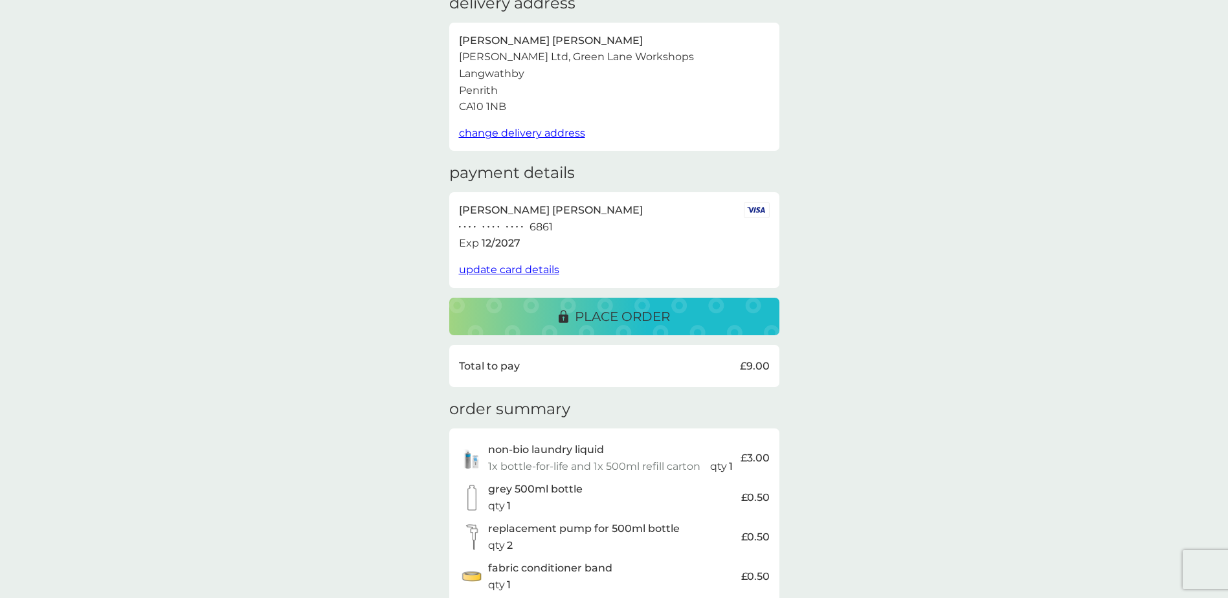
click at [645, 314] on p "place order" at bounding box center [622, 316] width 95 height 21
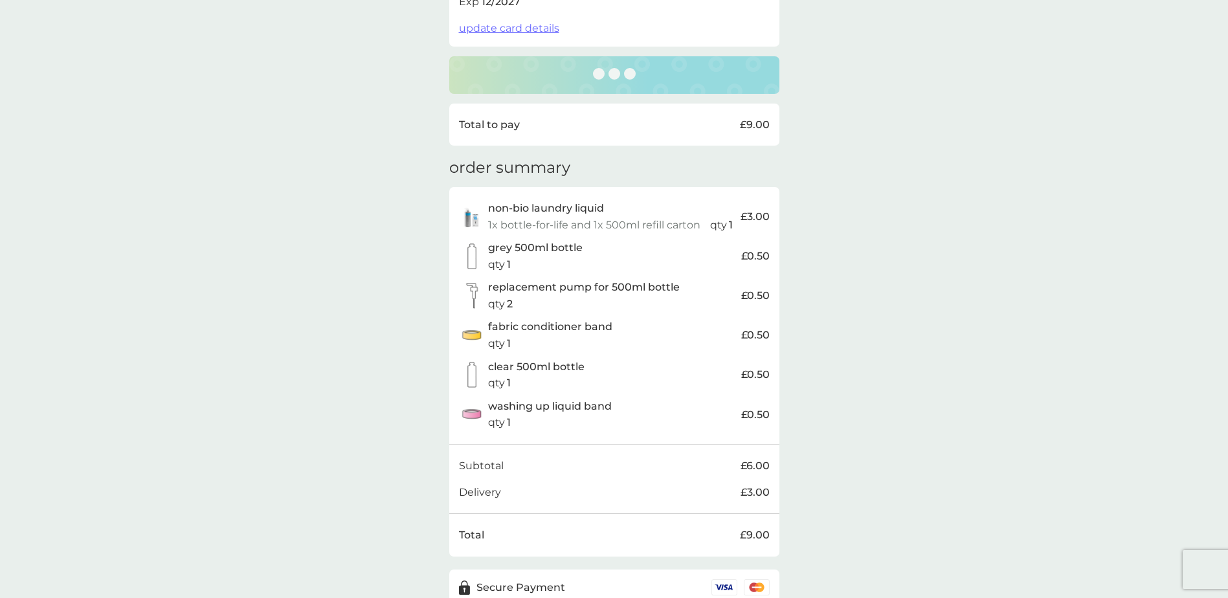
scroll to position [370, 0]
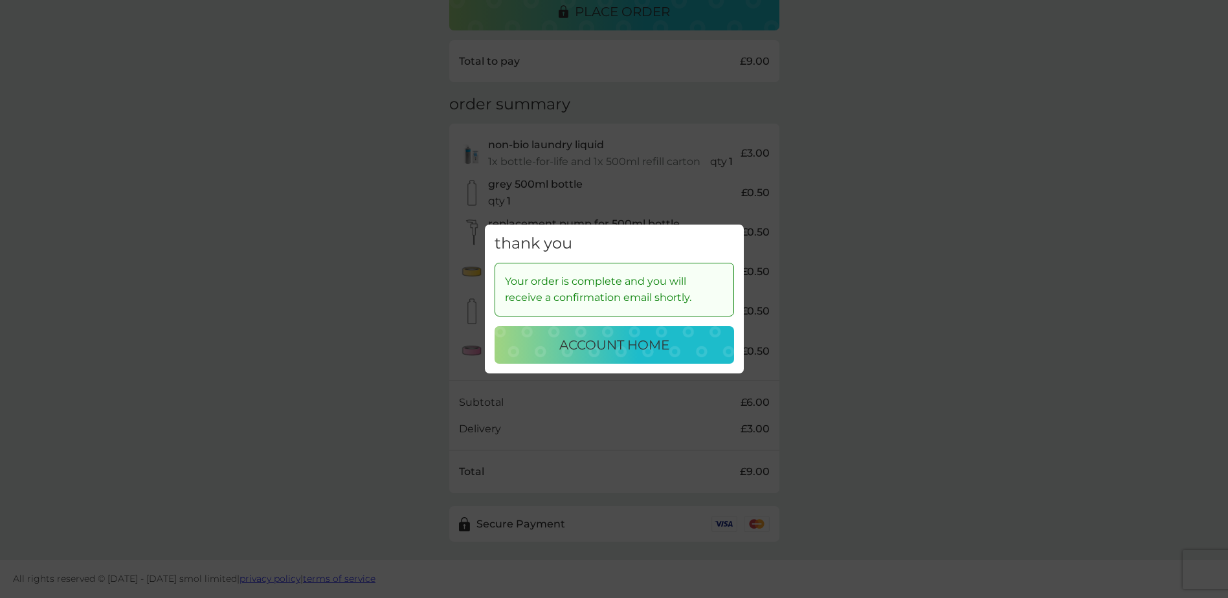
click at [631, 344] on p "account home" at bounding box center [614, 345] width 110 height 21
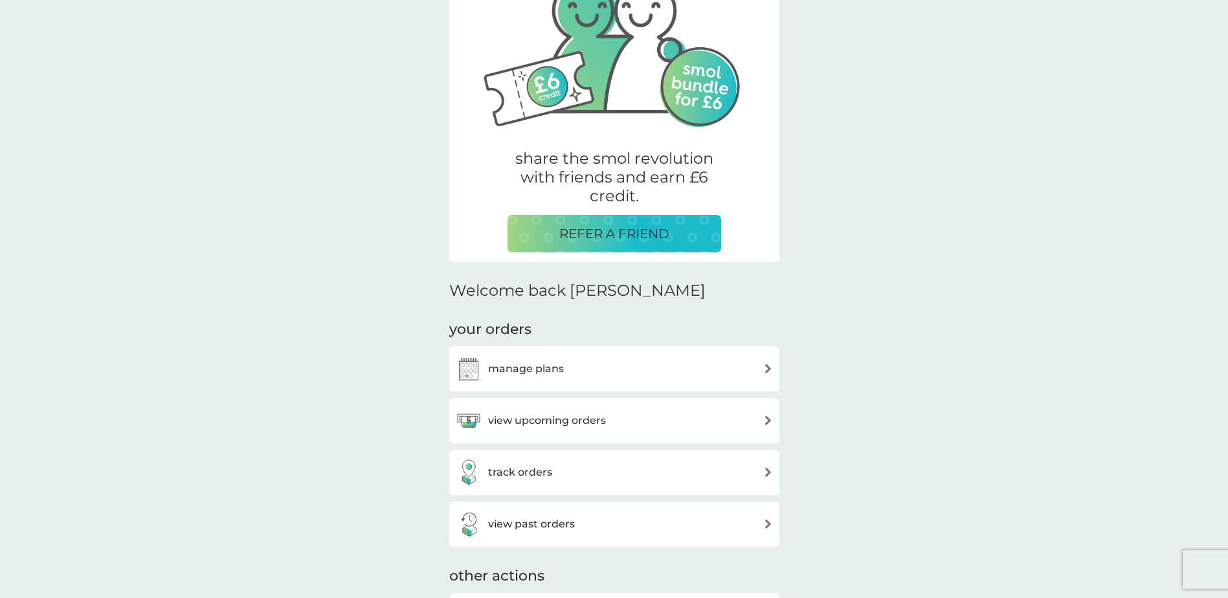
scroll to position [194, 0]
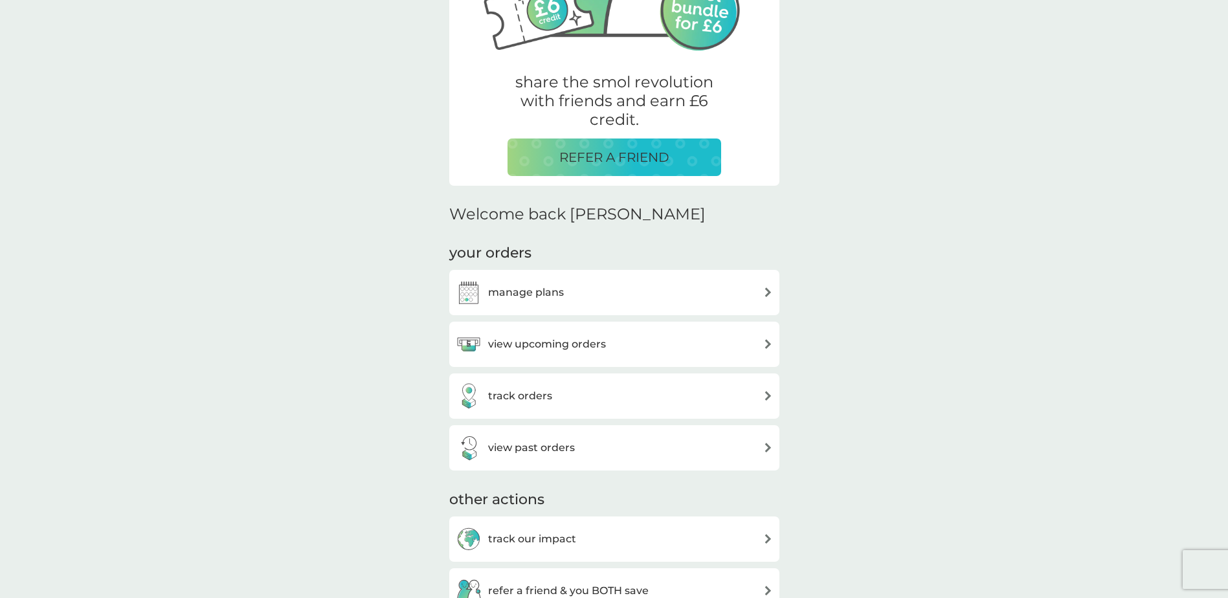
click at [556, 296] on h3 "manage plans" at bounding box center [526, 292] width 76 height 17
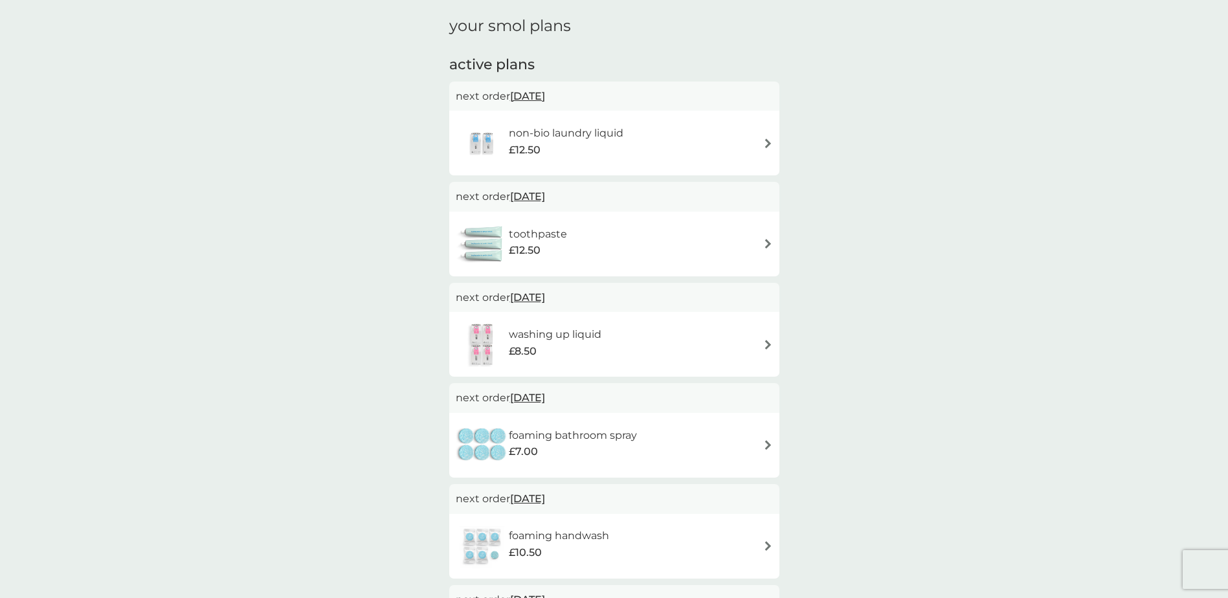
scroll to position [65, 0]
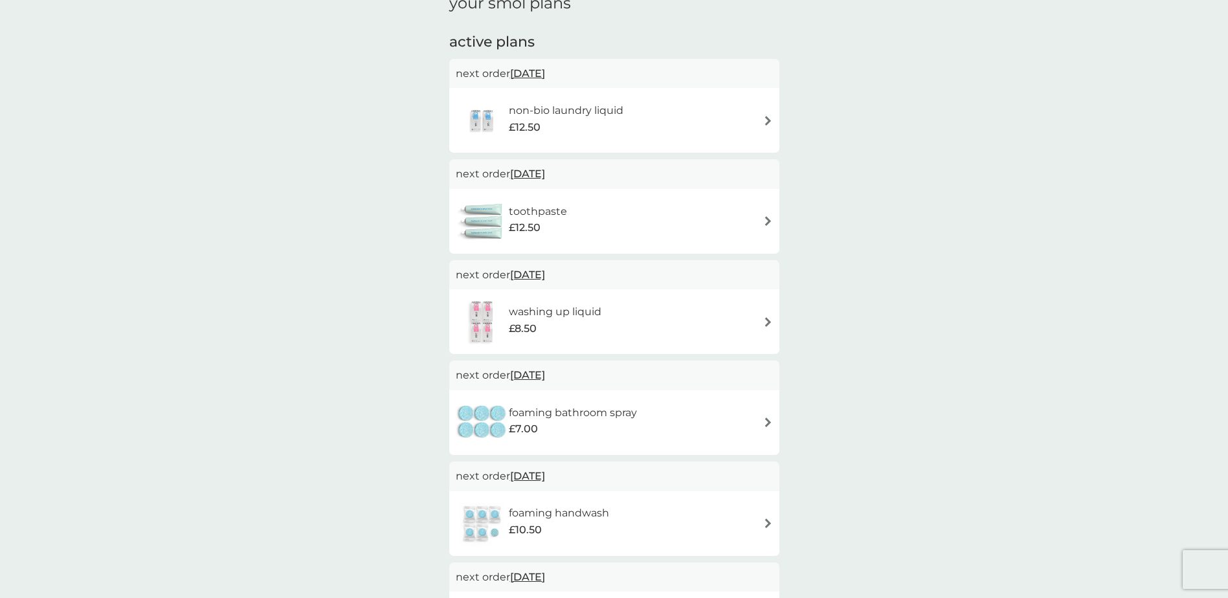
click at [544, 71] on span "23 Oct 2025" at bounding box center [527, 73] width 35 height 25
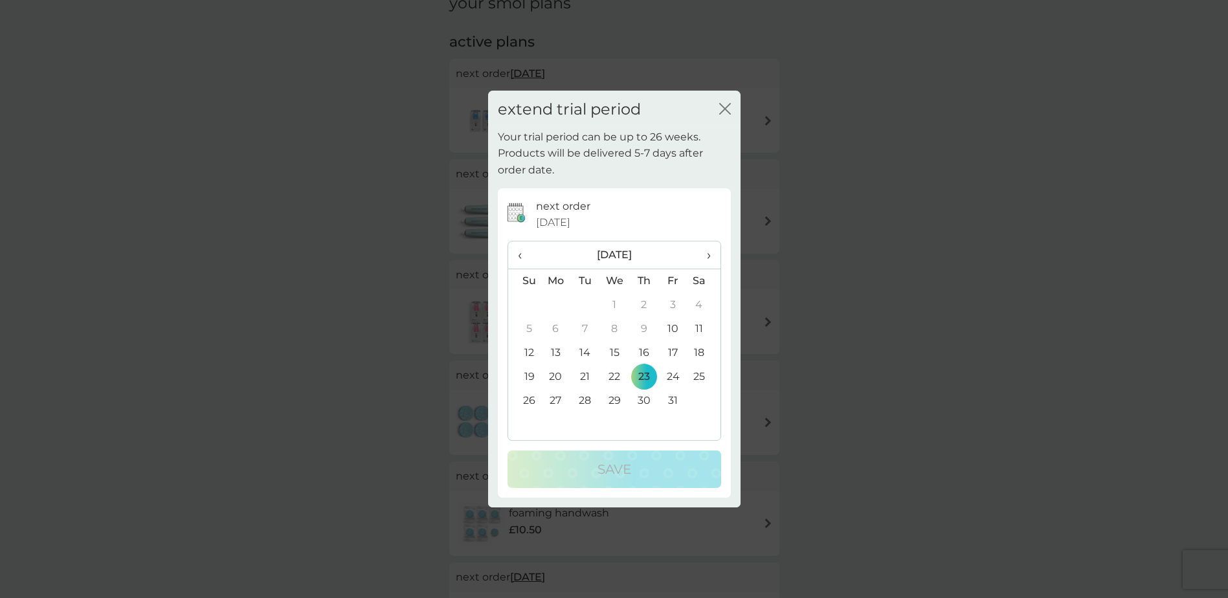
click at [712, 256] on th "›" at bounding box center [703, 255] width 32 height 28
click at [645, 397] on td "27" at bounding box center [643, 401] width 29 height 24
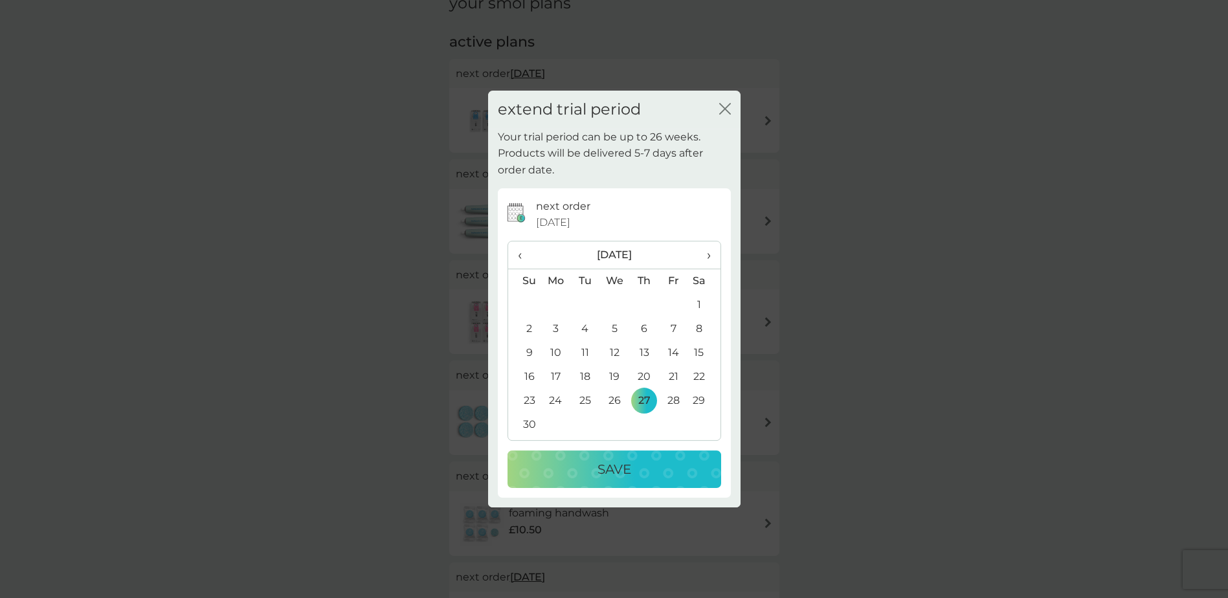
click at [629, 469] on p "Save" at bounding box center [615, 469] width 34 height 21
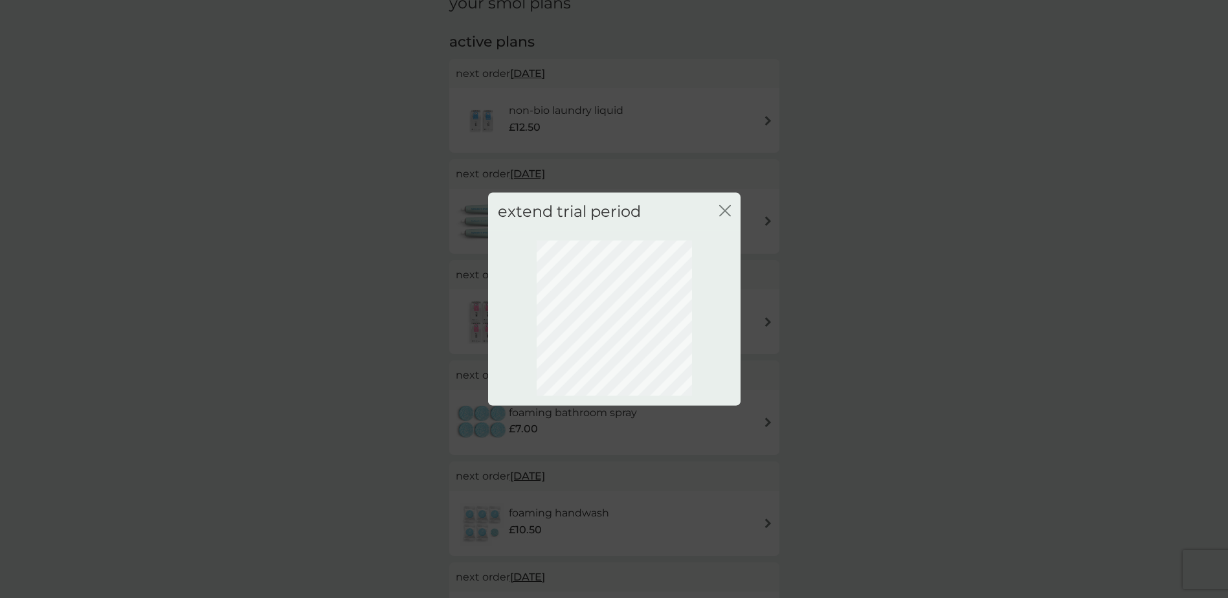
scroll to position [0, 0]
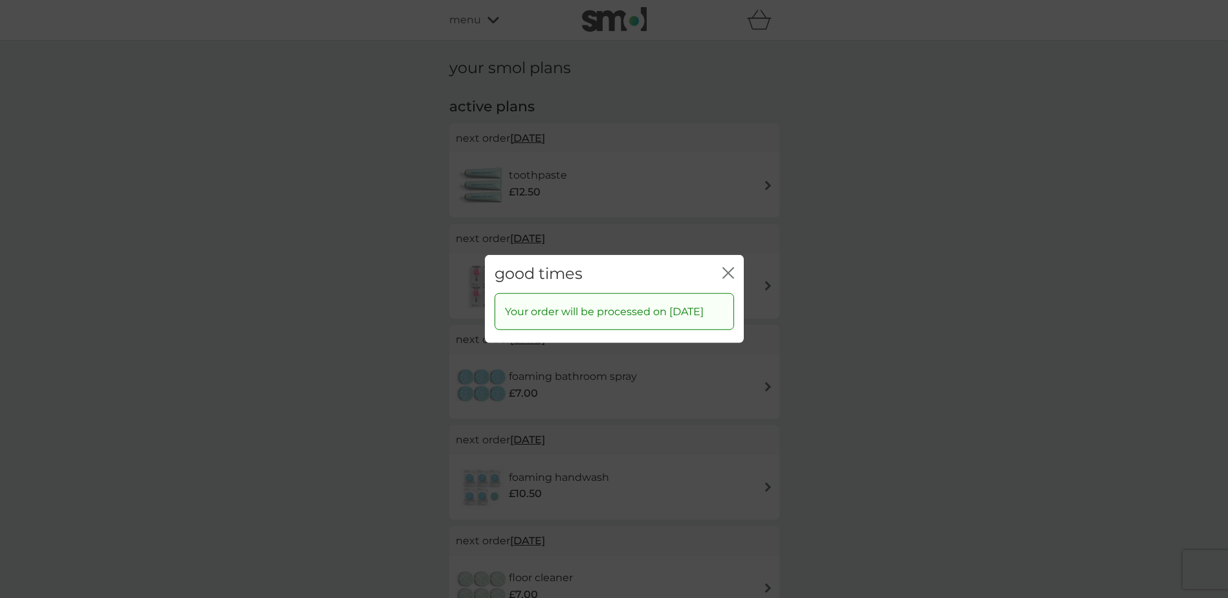
click at [731, 267] on icon "close" at bounding box center [728, 273] width 12 height 12
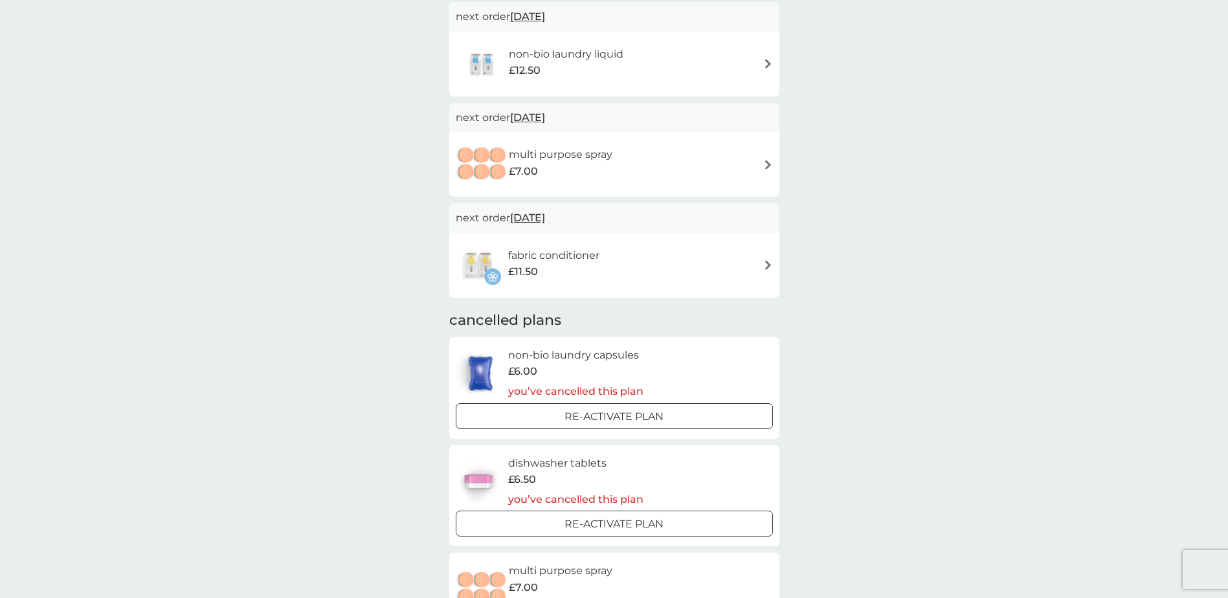
scroll to position [712, 0]
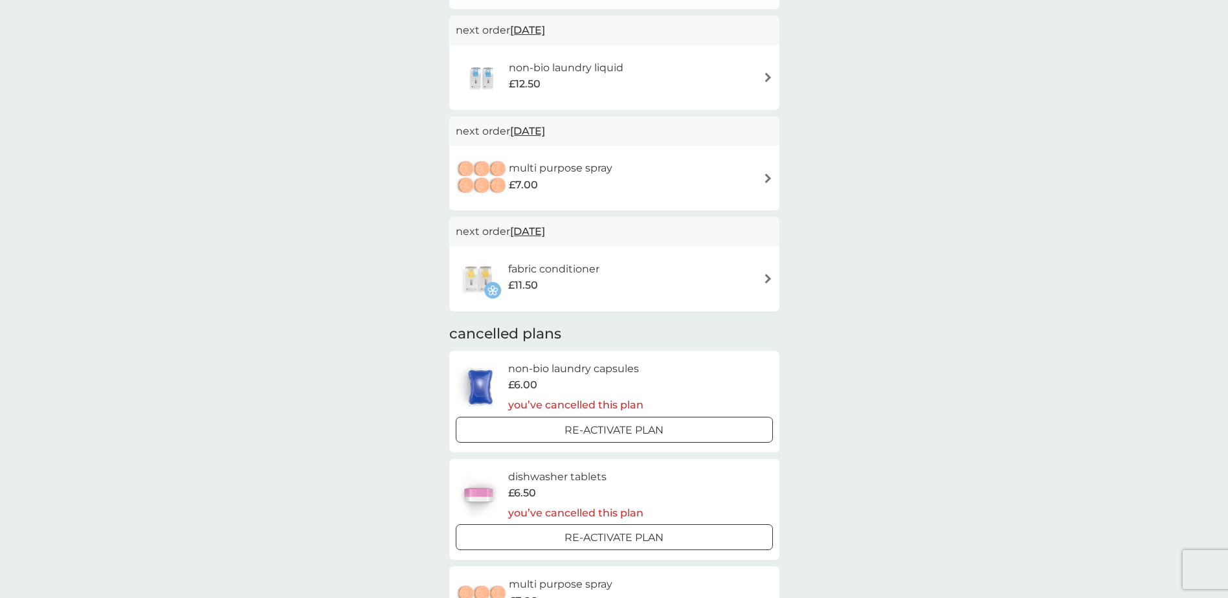
click at [607, 285] on div "fabric conditioner £11.50" at bounding box center [560, 279] width 104 height 36
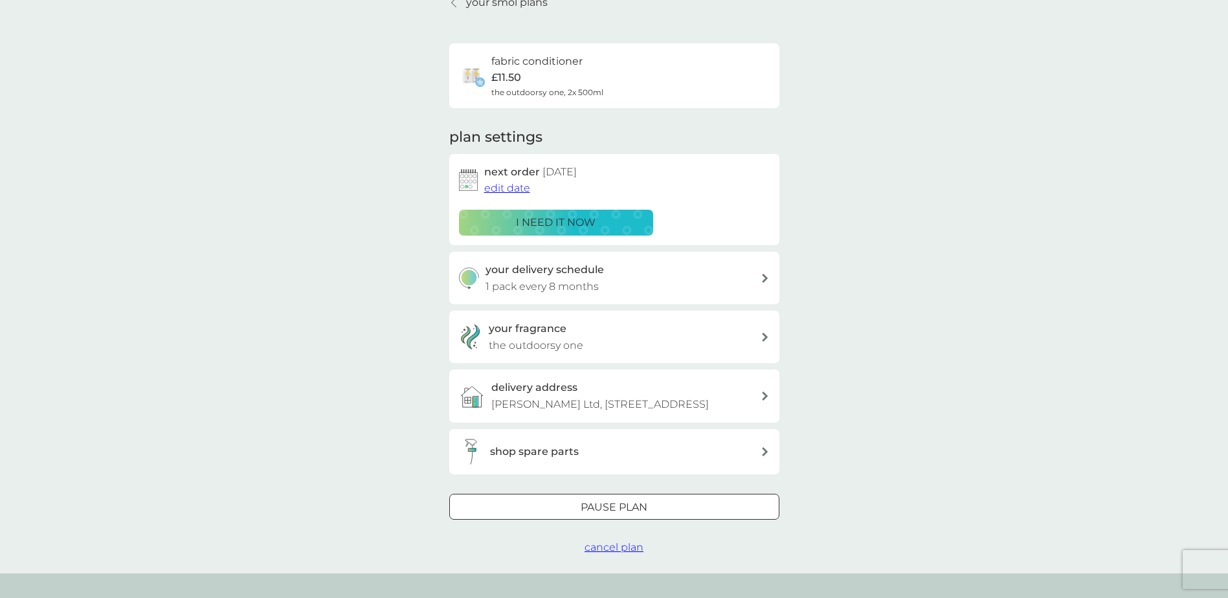
scroll to position [129, 0]
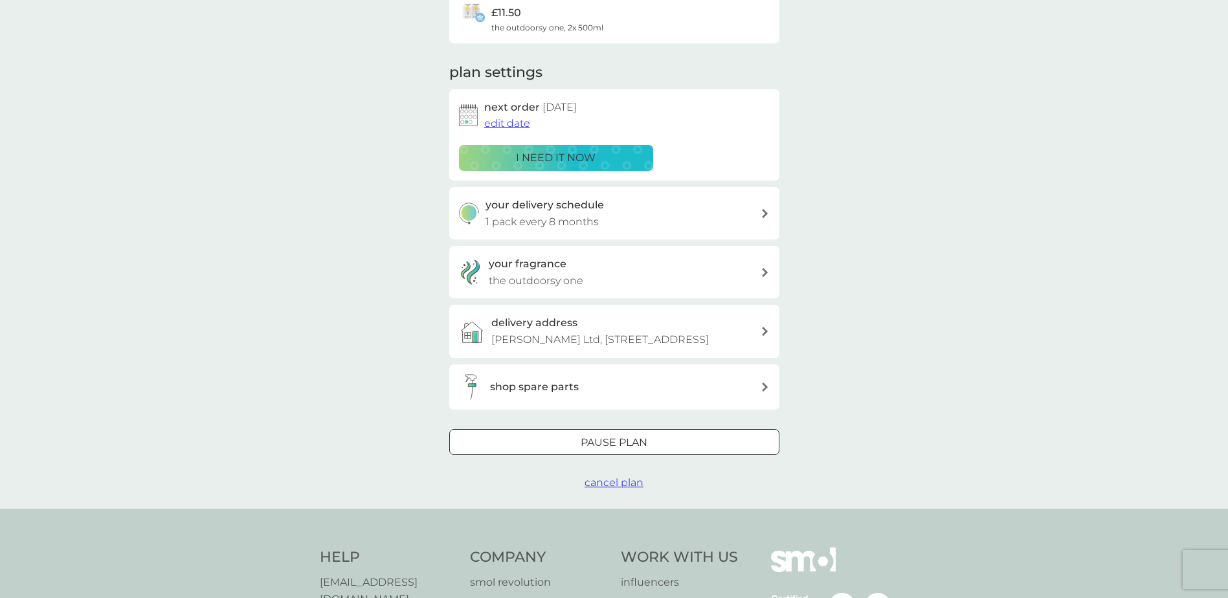
click at [740, 271] on div "your fragrance the outdoorsy one" at bounding box center [625, 272] width 272 height 33
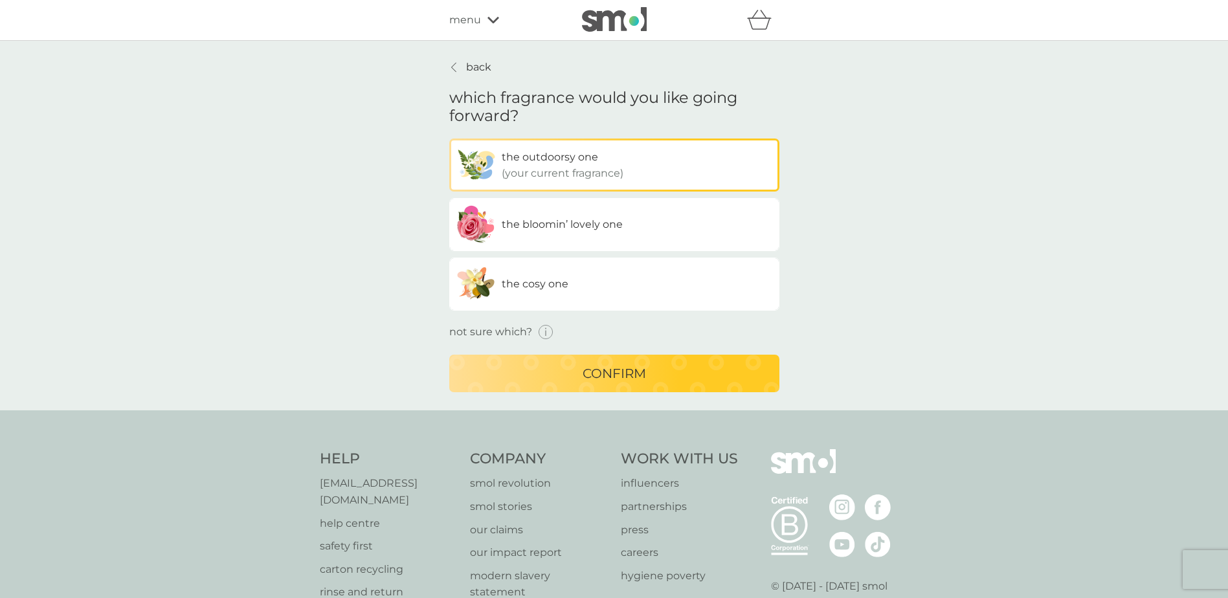
click at [590, 223] on span "the bloomin’ lovely one" at bounding box center [562, 224] width 121 height 12
click at [449, 139] on input "the bloomin’ lovely one" at bounding box center [449, 139] width 0 height 0
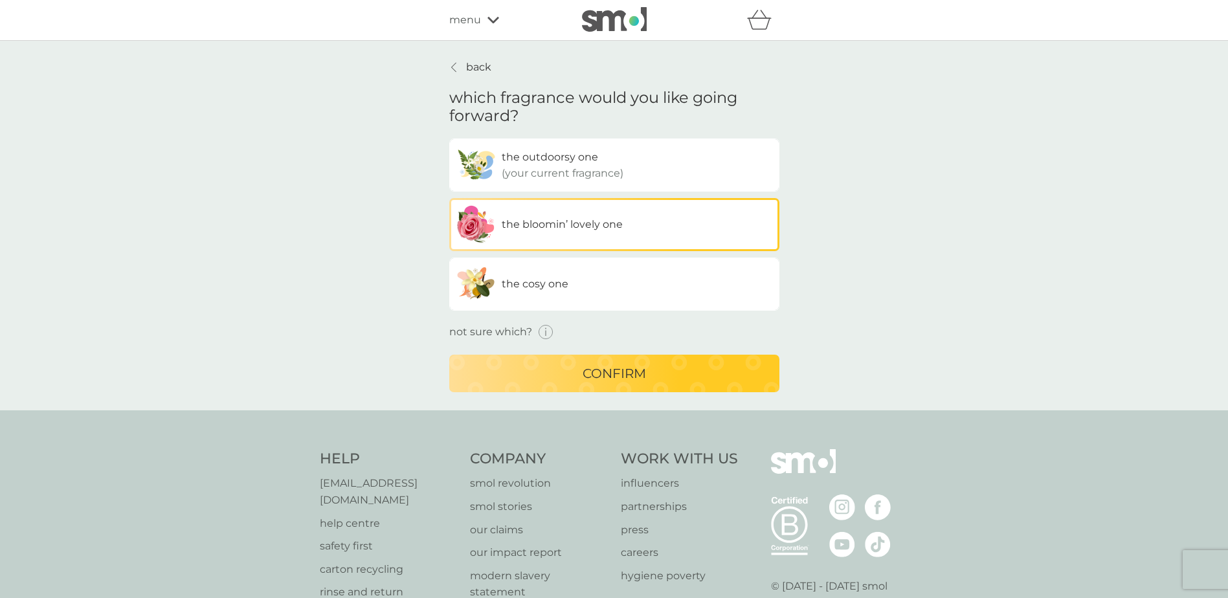
click at [620, 367] on p "confirm" at bounding box center [614, 373] width 63 height 21
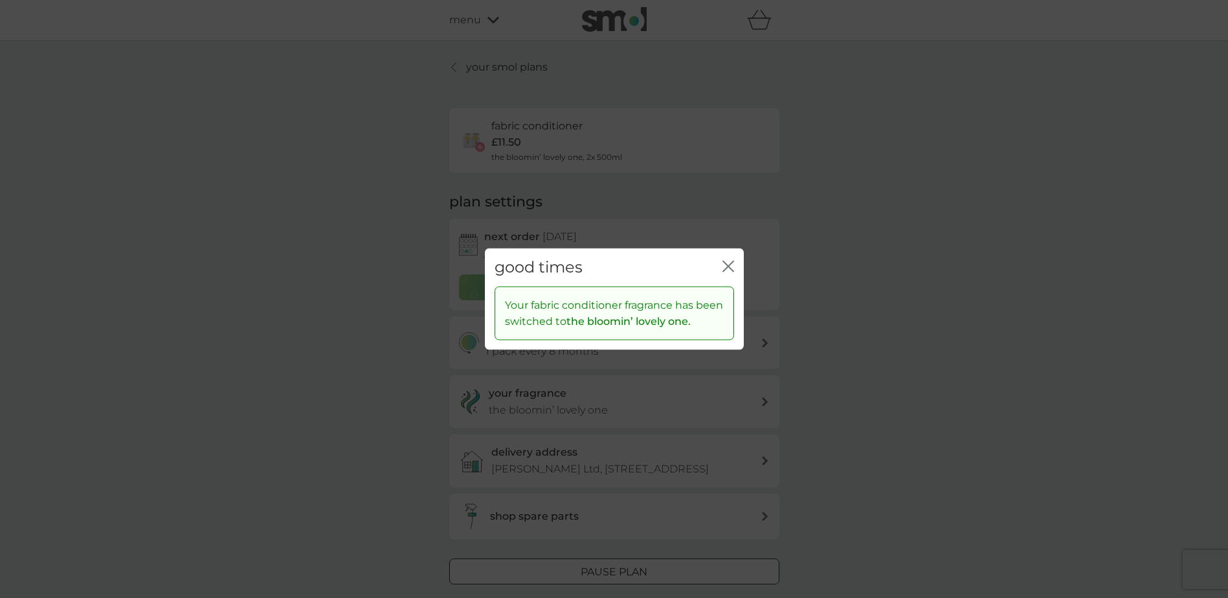
click at [723, 262] on icon "close" at bounding box center [725, 267] width 5 height 10
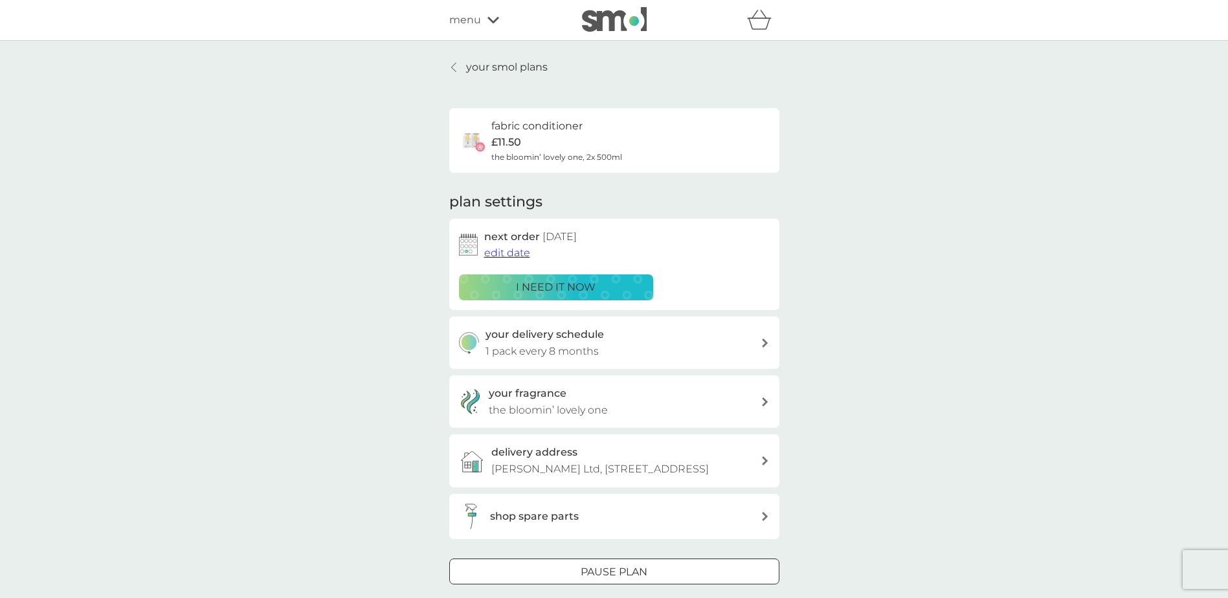
click at [507, 66] on p "your smol plans" at bounding box center [507, 67] width 82 height 17
